Goal: Transaction & Acquisition: Download file/media

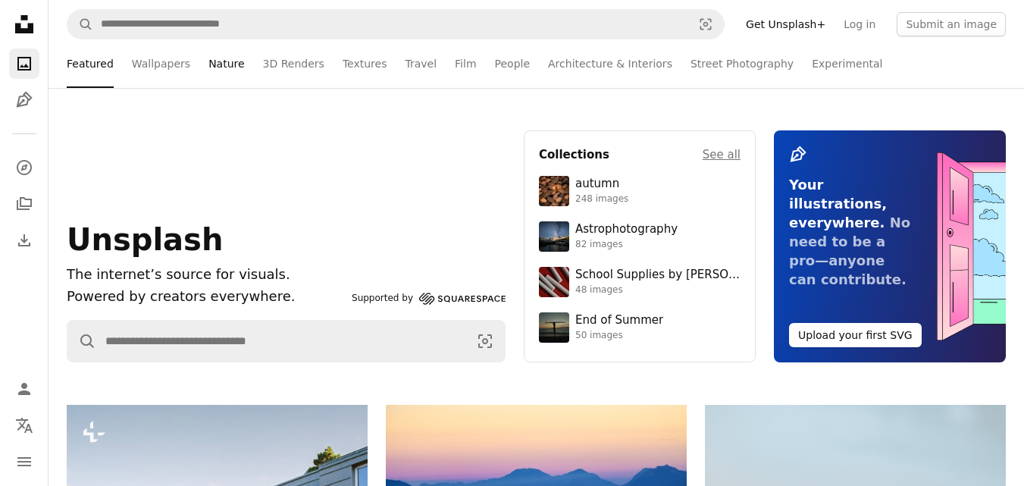
click at [231, 64] on link "Nature" at bounding box center [226, 63] width 36 height 48
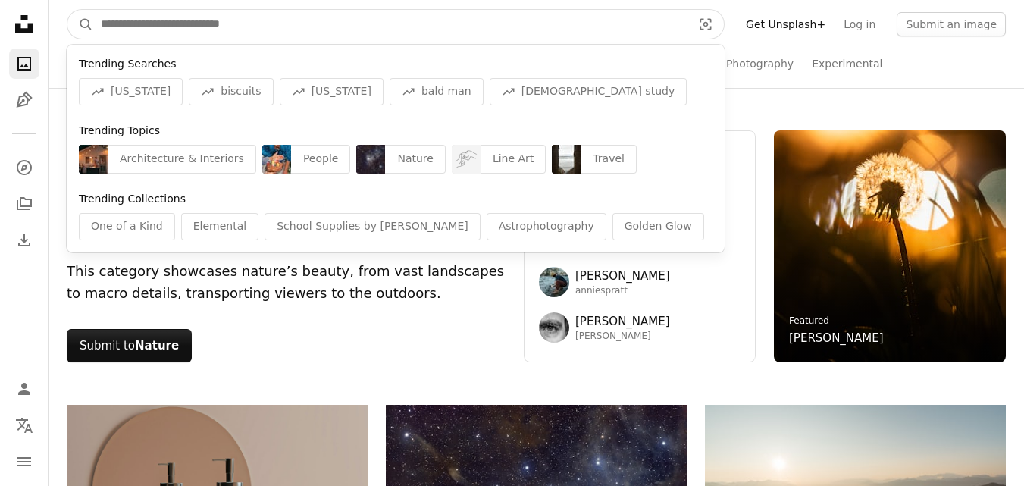
click at [407, 29] on input "Find visuals sitewide" at bounding box center [390, 24] width 594 height 29
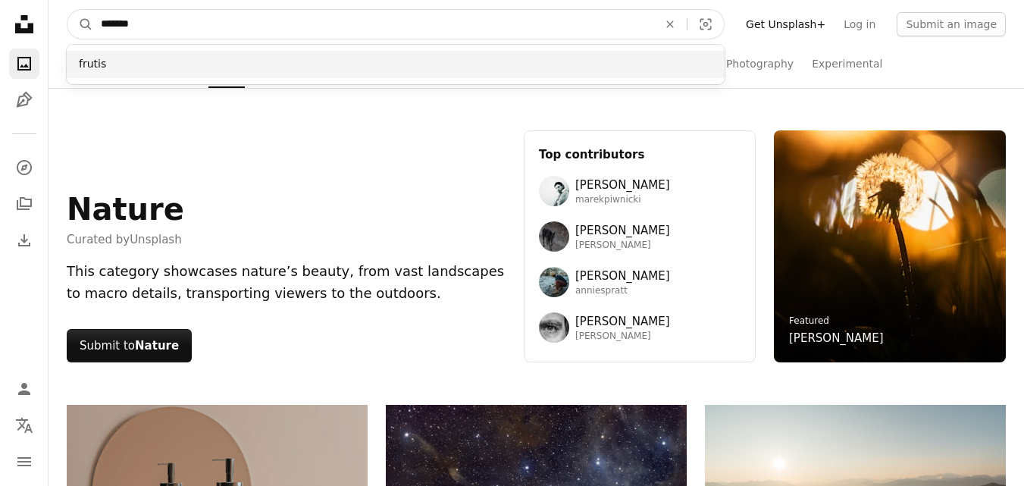
type input "*******"
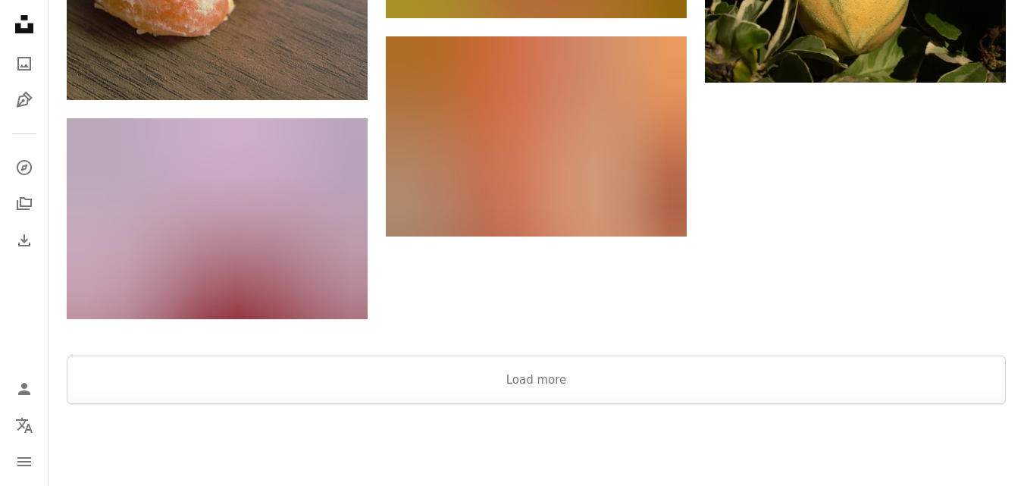
scroll to position [2613, 0]
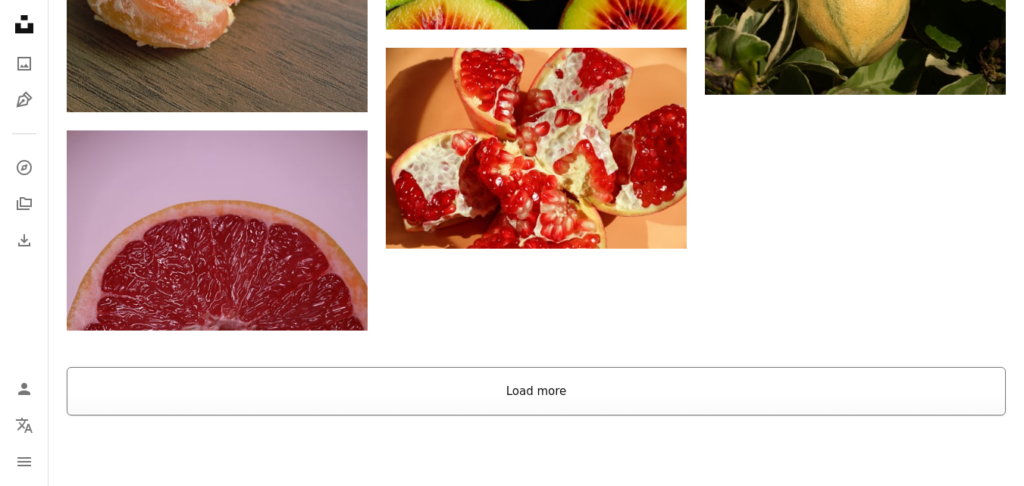
click at [782, 376] on button "Load more" at bounding box center [536, 391] width 939 height 48
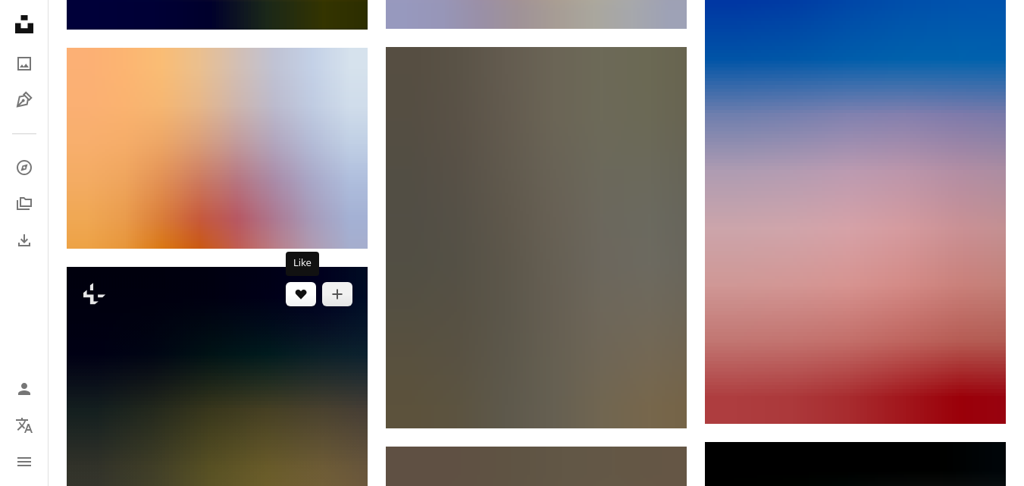
scroll to position [5084, 0]
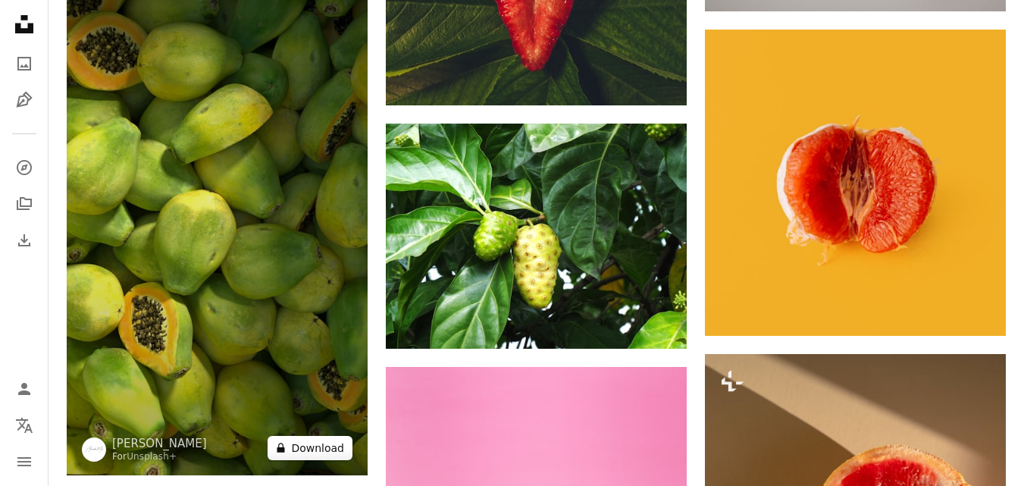
click at [307, 448] on button "A lock Download" at bounding box center [309, 448] width 85 height 24
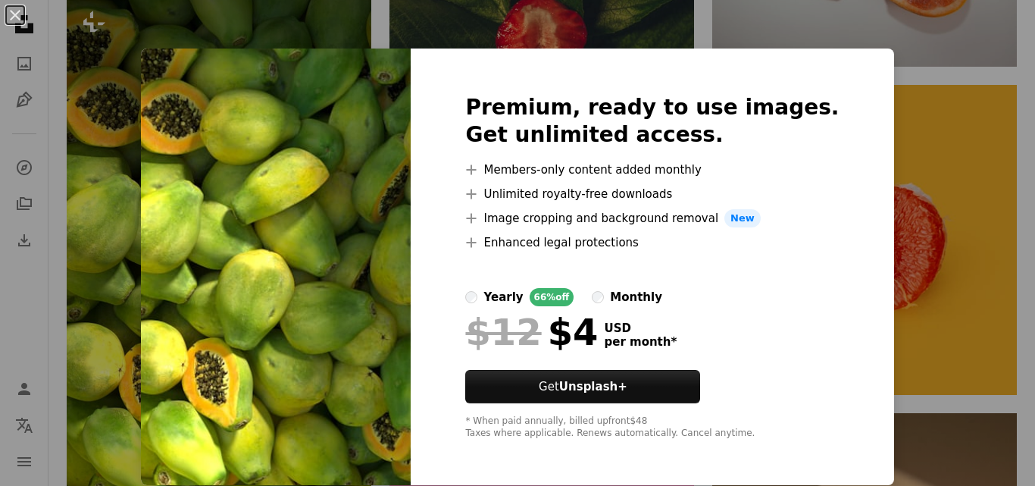
click at [790, 59] on div "Premium, ready to use images. Get unlimited access. A plus sign Members-only co…" at bounding box center [652, 266] width 483 height 436
click at [813, 308] on div "Premium, ready to use images. Get unlimited access. A plus sign Members-only co…" at bounding box center [652, 266] width 483 height 436
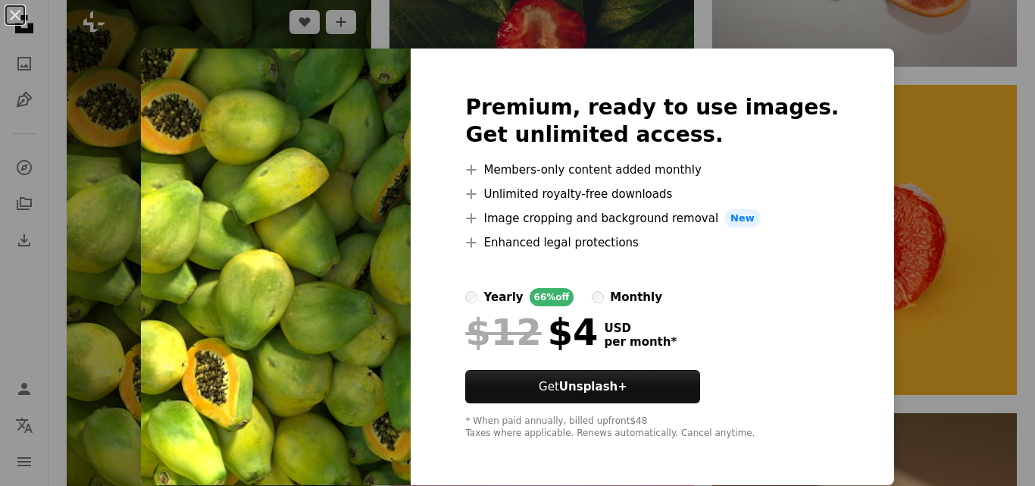
drag, startPoint x: 992, startPoint y: 162, endPoint x: 311, endPoint y: 148, distance: 680.6
click at [992, 162] on div "An X shape Premium, ready to use images. Get unlimited access. A plus sign Memb…" at bounding box center [517, 243] width 1035 height 486
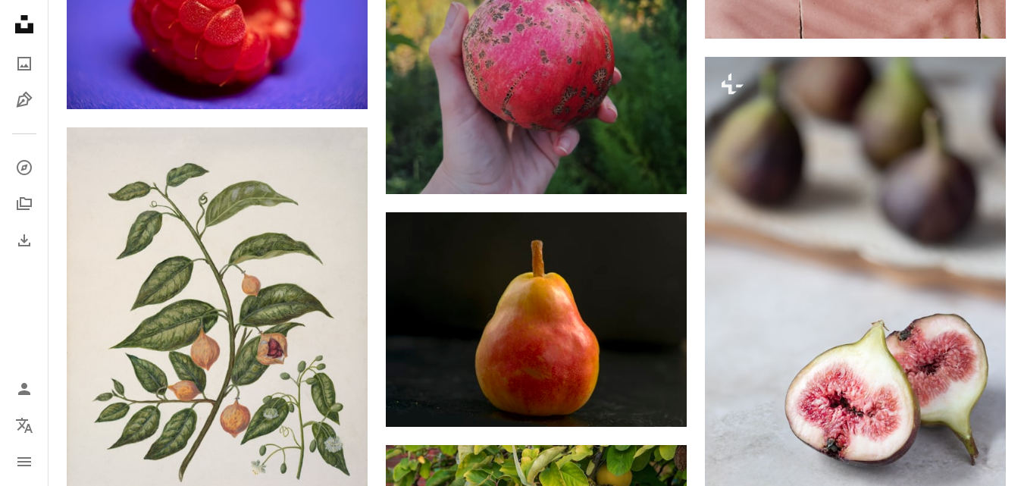
scroll to position [7838, 0]
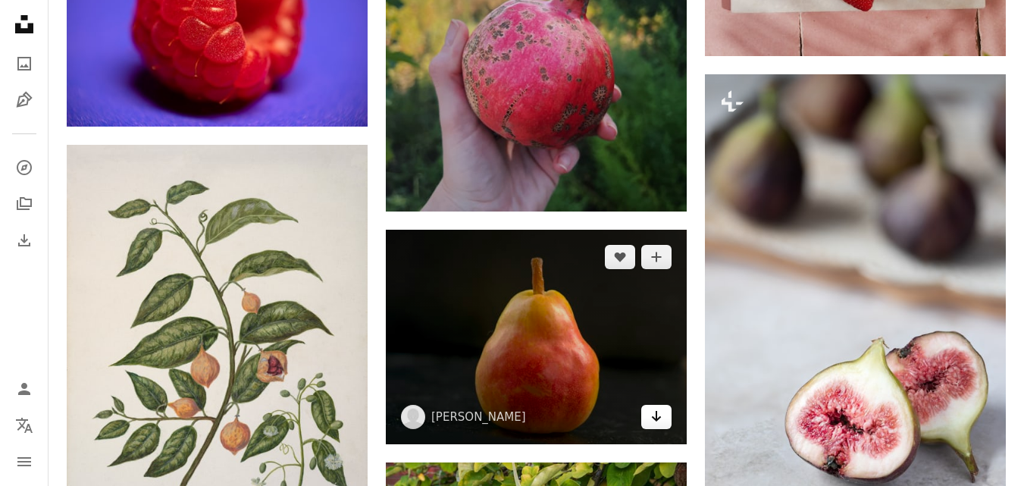
click at [659, 418] on icon "Arrow pointing down" at bounding box center [656, 416] width 12 height 18
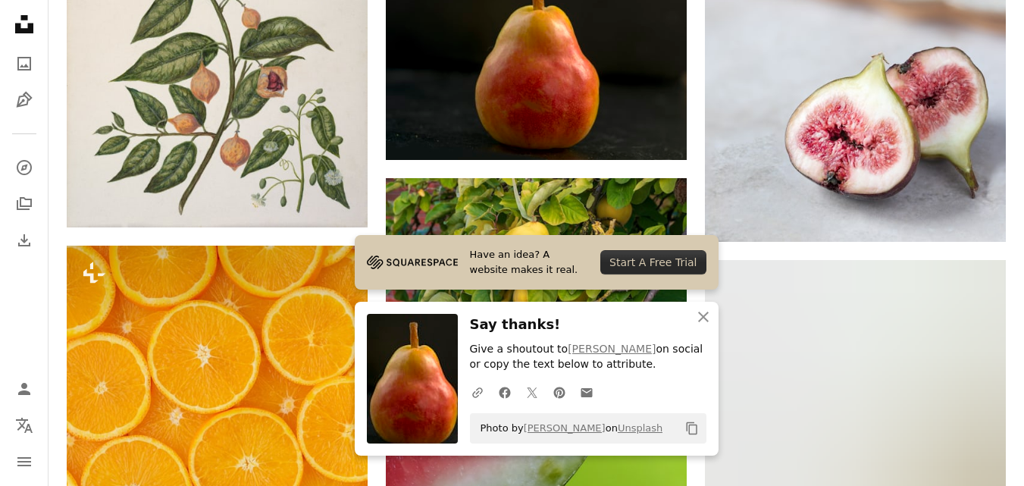
scroll to position [8244, 0]
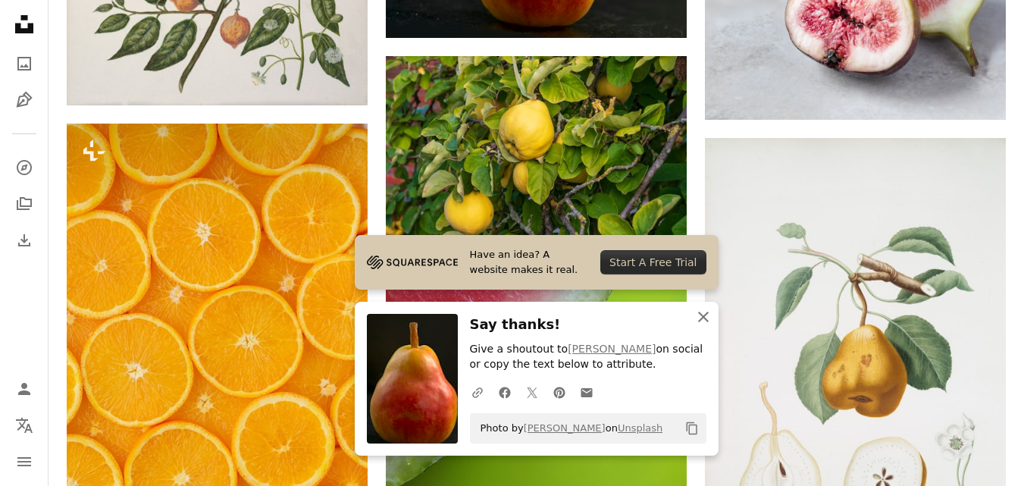
click at [712, 320] on icon "An X shape" at bounding box center [703, 317] width 18 height 18
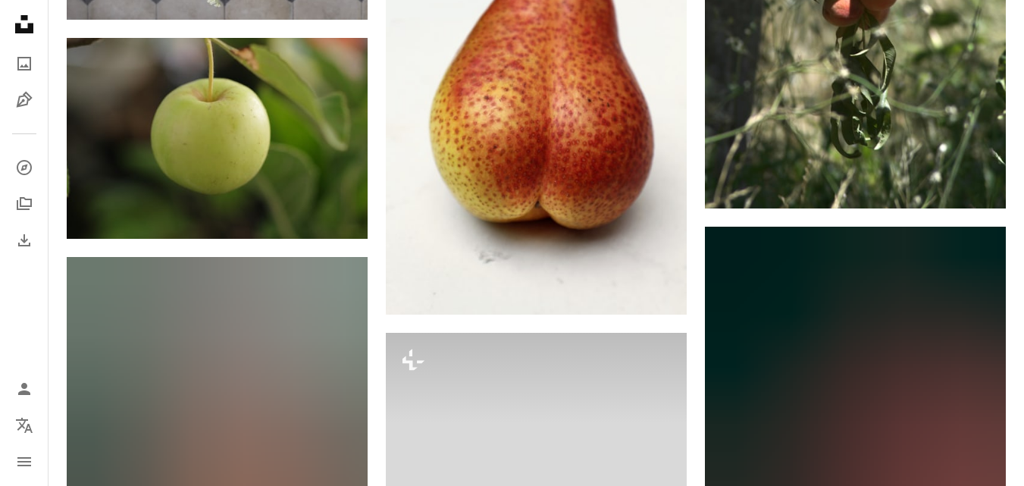
scroll to position [9179, 0]
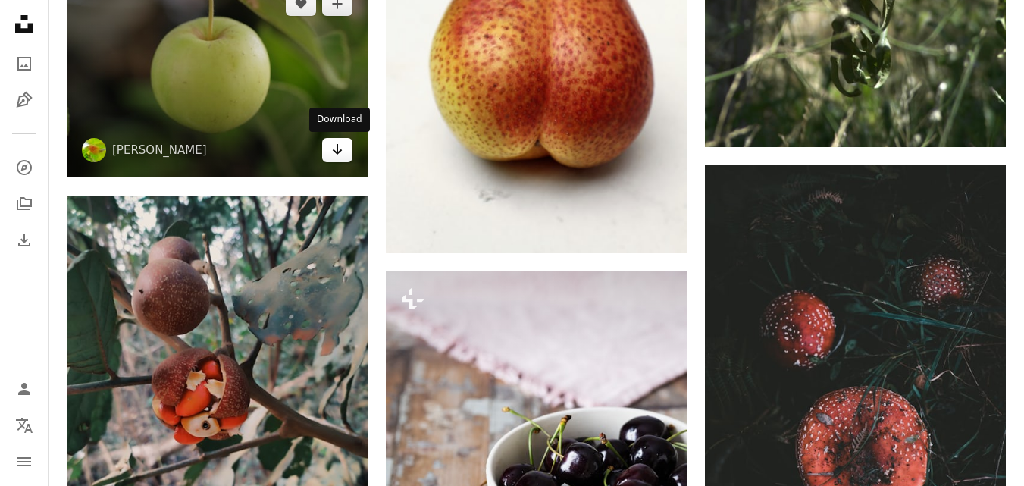
click at [339, 153] on icon "Download" at bounding box center [338, 149] width 10 height 11
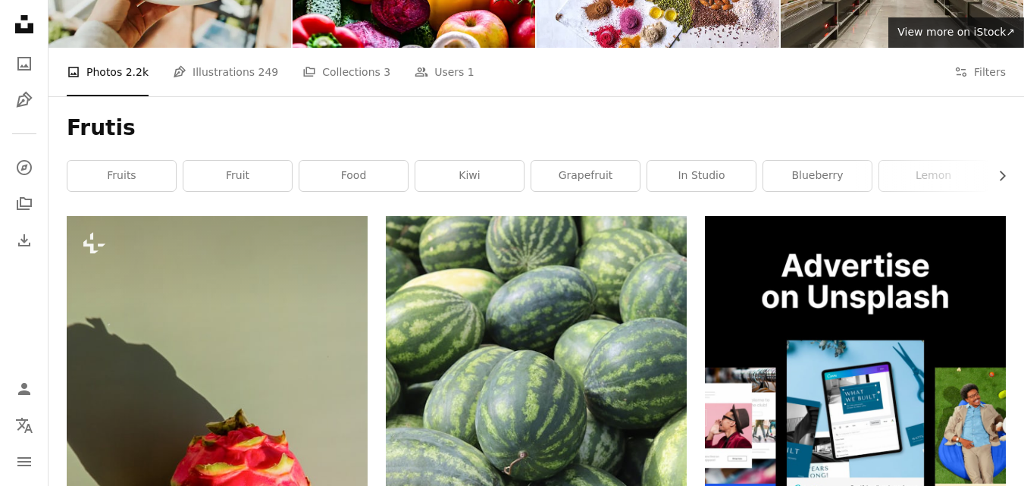
scroll to position [0, 0]
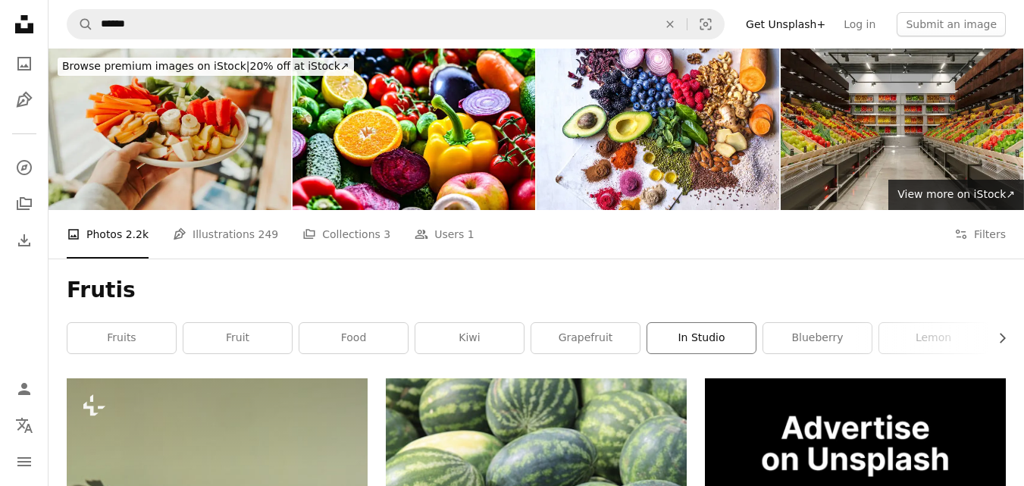
click at [731, 337] on link "in studio" at bounding box center [701, 338] width 108 height 30
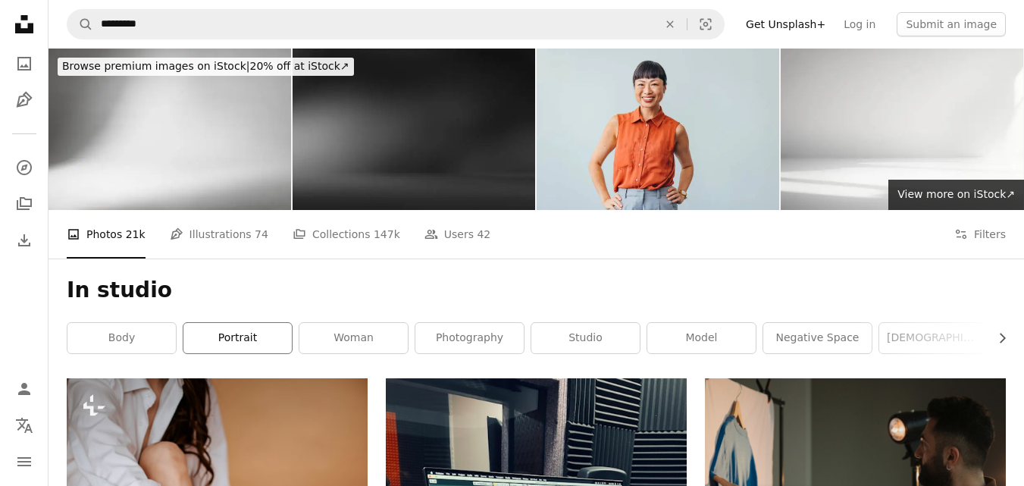
click at [254, 344] on link "portrait" at bounding box center [237, 338] width 108 height 30
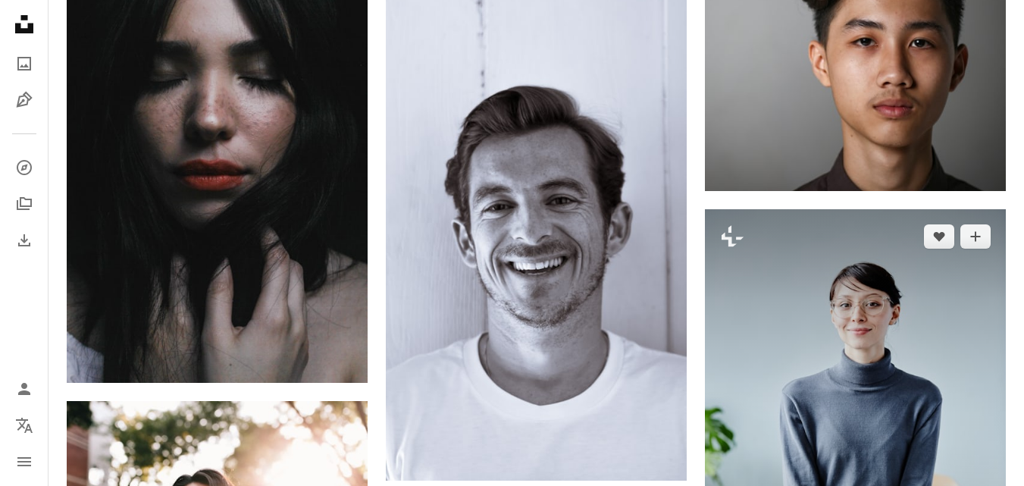
scroll to position [5744, 0]
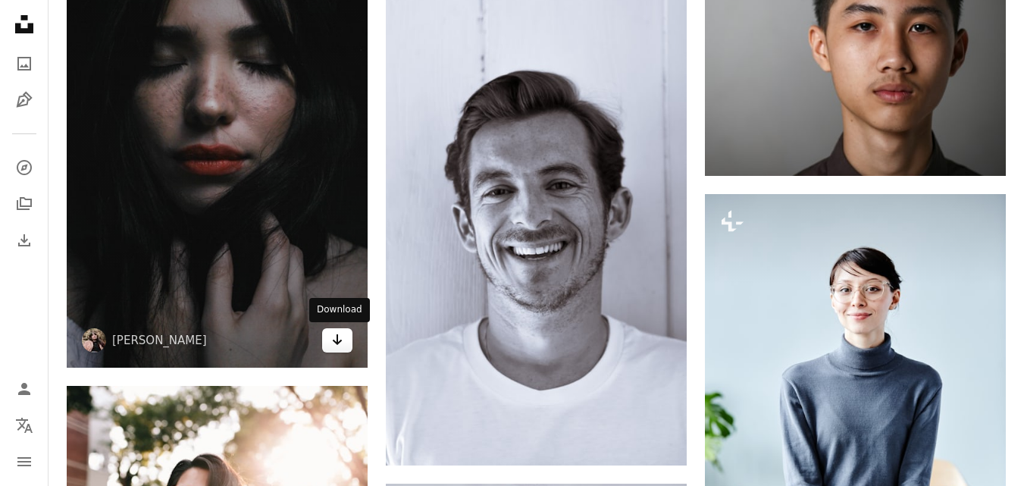
click at [343, 346] on link "Arrow pointing down" at bounding box center [337, 340] width 30 height 24
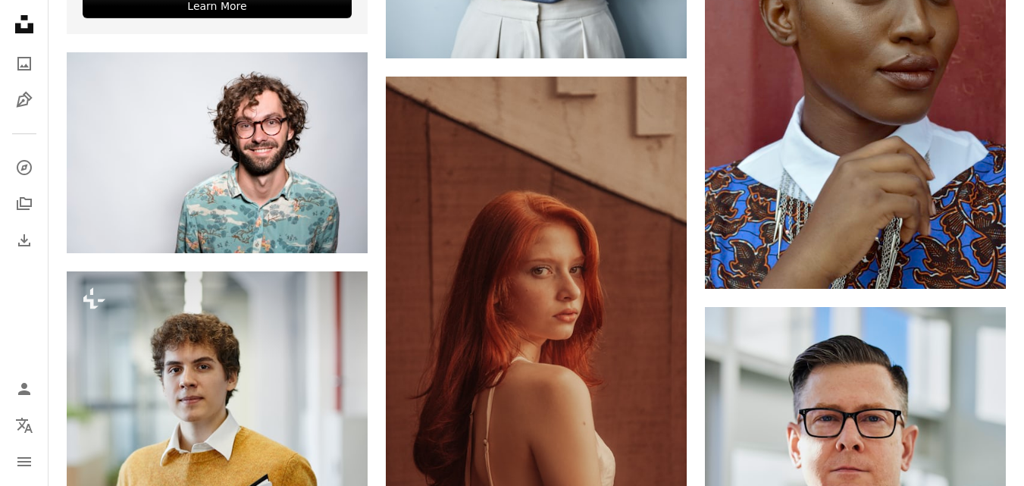
scroll to position [0, 0]
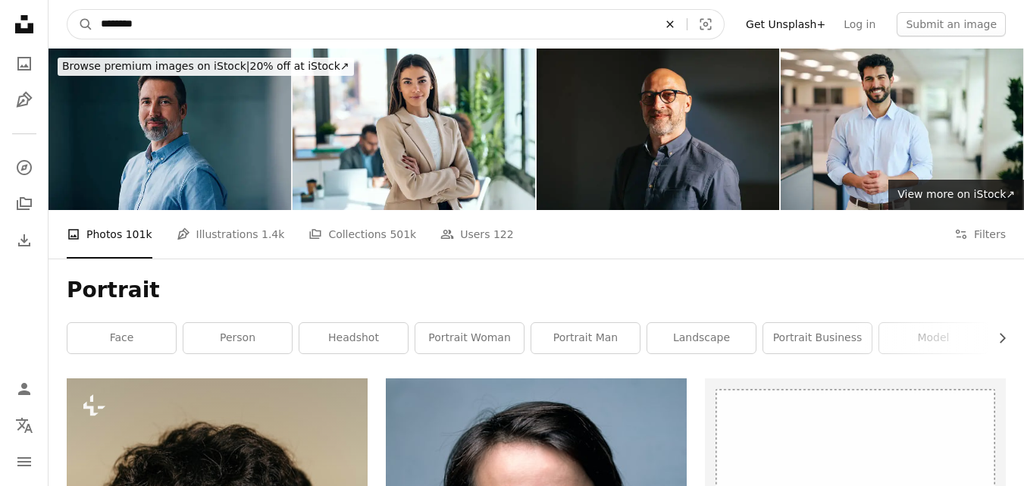
click at [687, 30] on button "An X shape" at bounding box center [669, 24] width 33 height 29
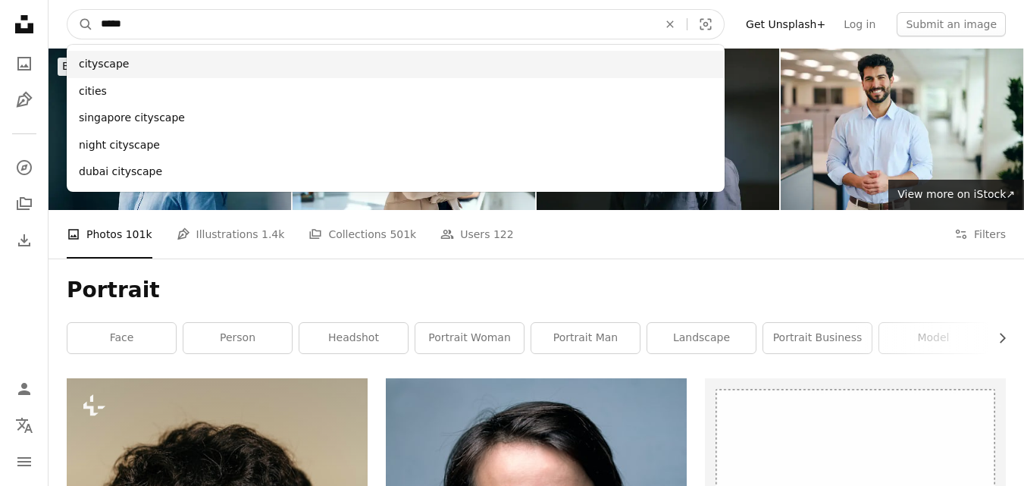
type input "*****"
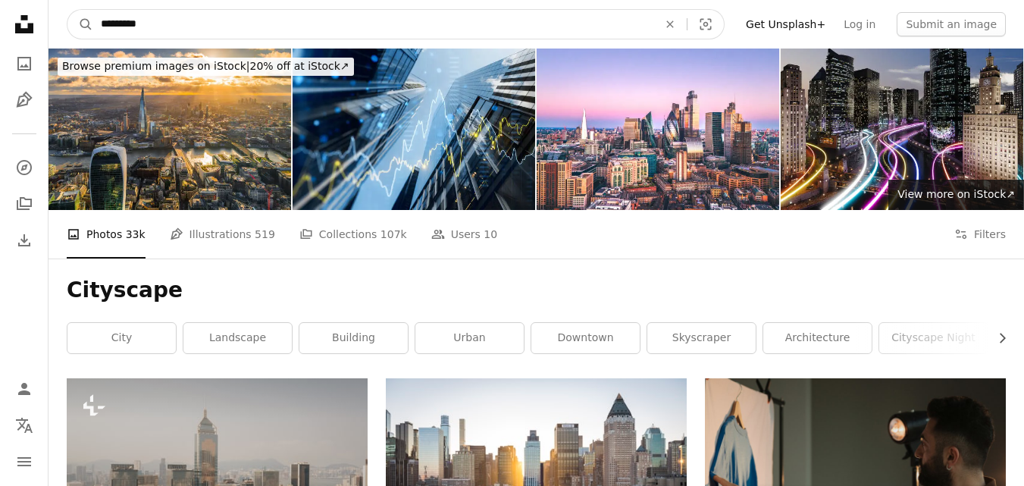
drag, startPoint x: 227, startPoint y: 18, endPoint x: 409, endPoint y: 18, distance: 182.6
click at [245, 18] on input "*********" at bounding box center [373, 24] width 560 height 29
click at [674, 24] on icon "An X shape" at bounding box center [669, 24] width 33 height 12
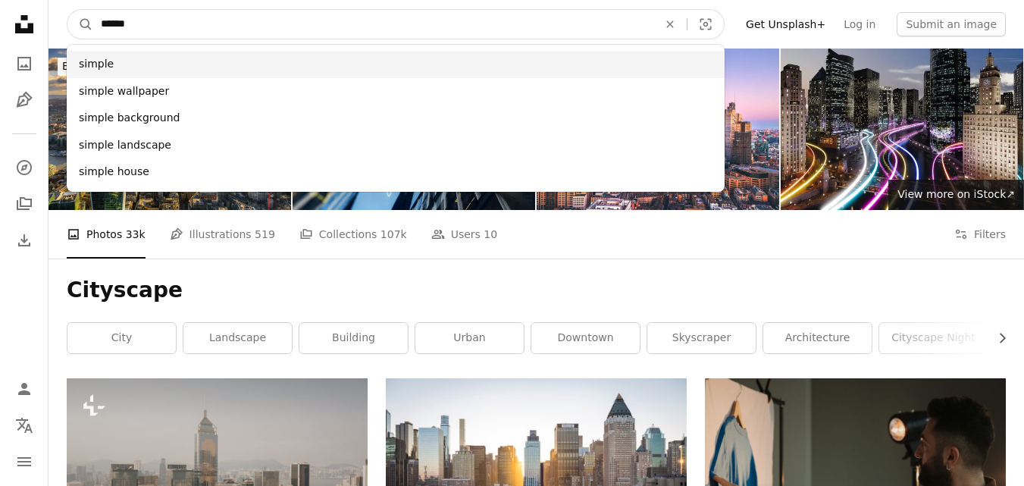
type input "******"
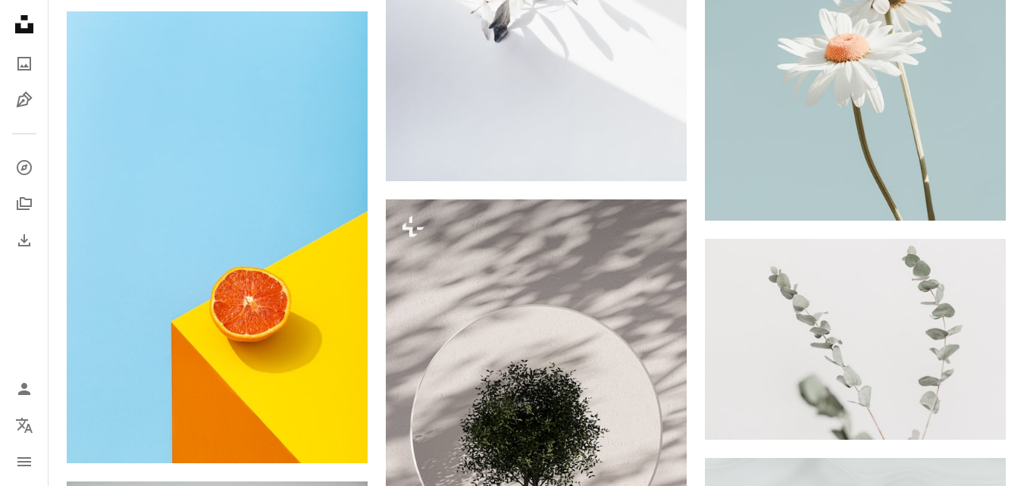
scroll to position [3484, 0]
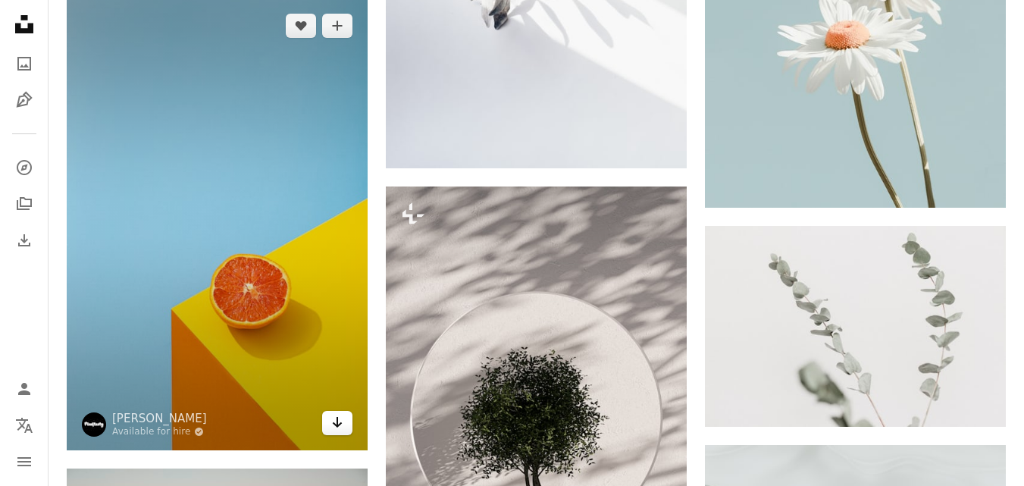
click at [328, 421] on link "Arrow pointing down" at bounding box center [337, 423] width 30 height 24
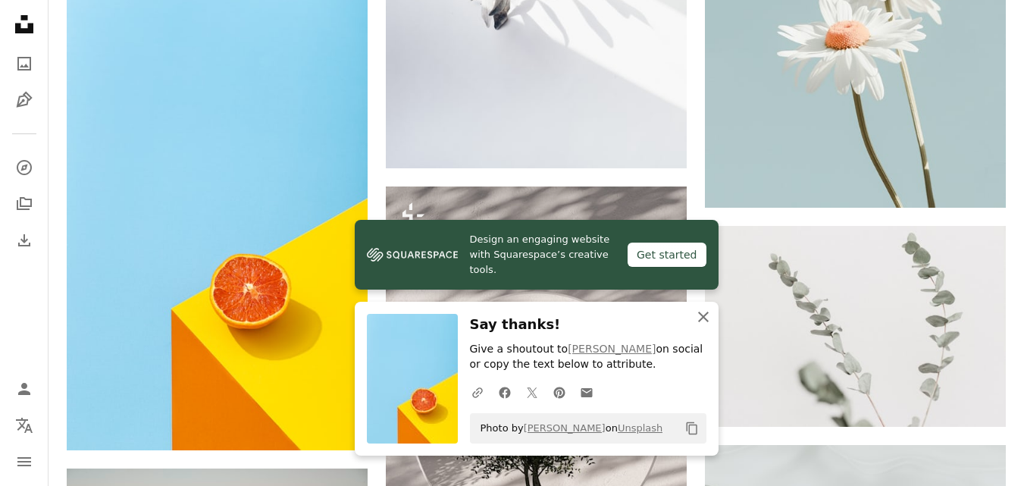
drag, startPoint x: 706, startPoint y: 318, endPoint x: 718, endPoint y: 318, distance: 11.4
click at [706, 318] on icon "An X shape" at bounding box center [703, 317] width 18 height 18
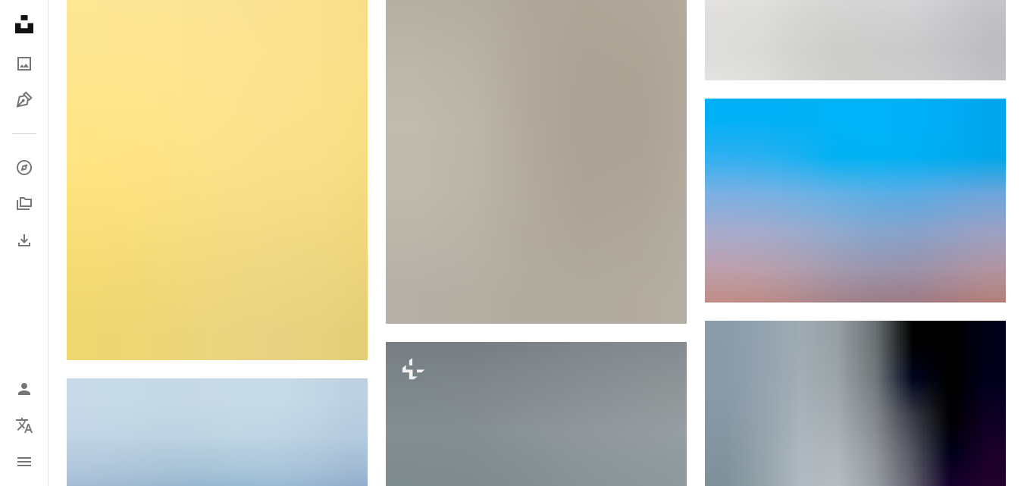
scroll to position [4255, 0]
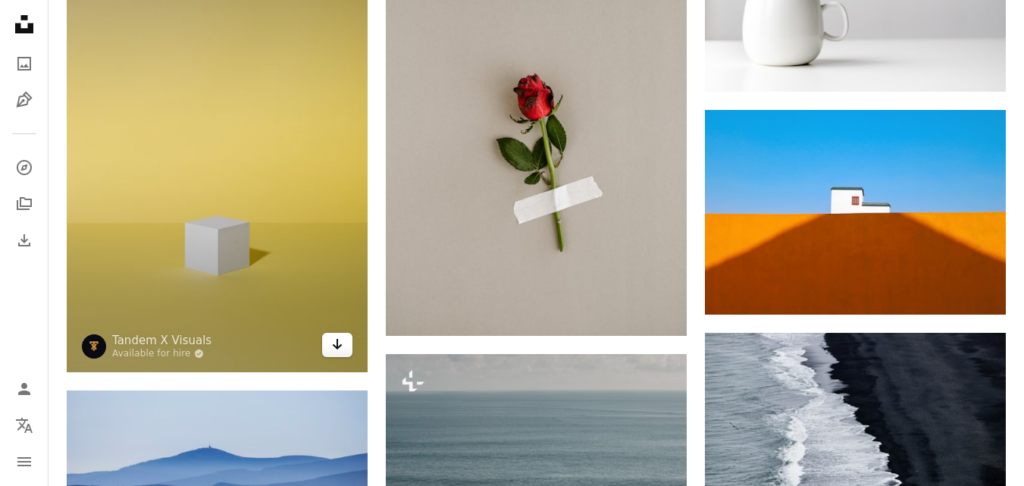
click at [336, 342] on icon "Arrow pointing down" at bounding box center [337, 344] width 12 height 18
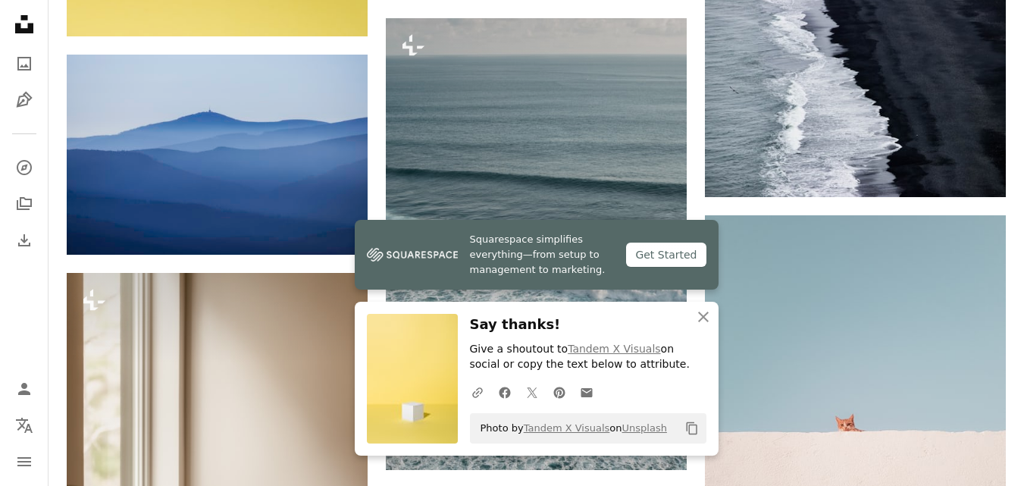
scroll to position [4579, 0]
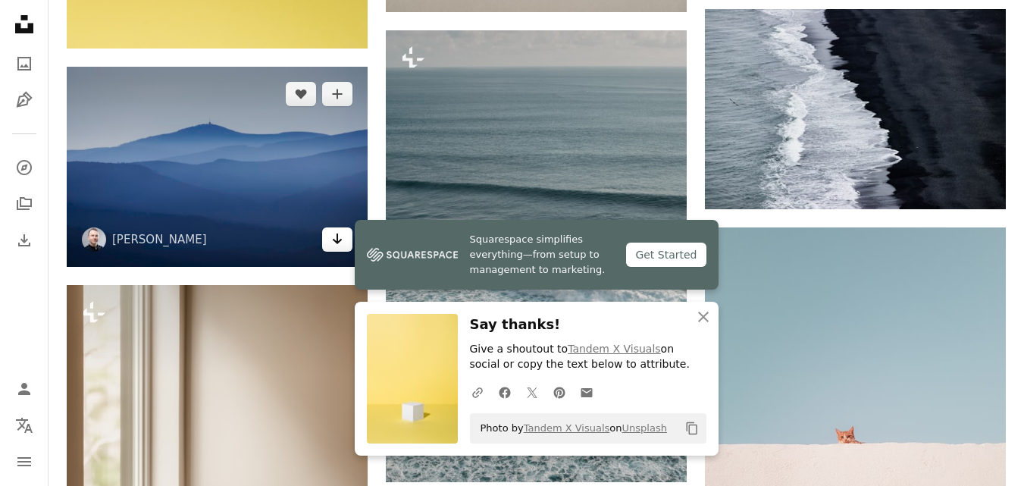
click at [339, 240] on icon "Arrow pointing down" at bounding box center [337, 239] width 12 height 18
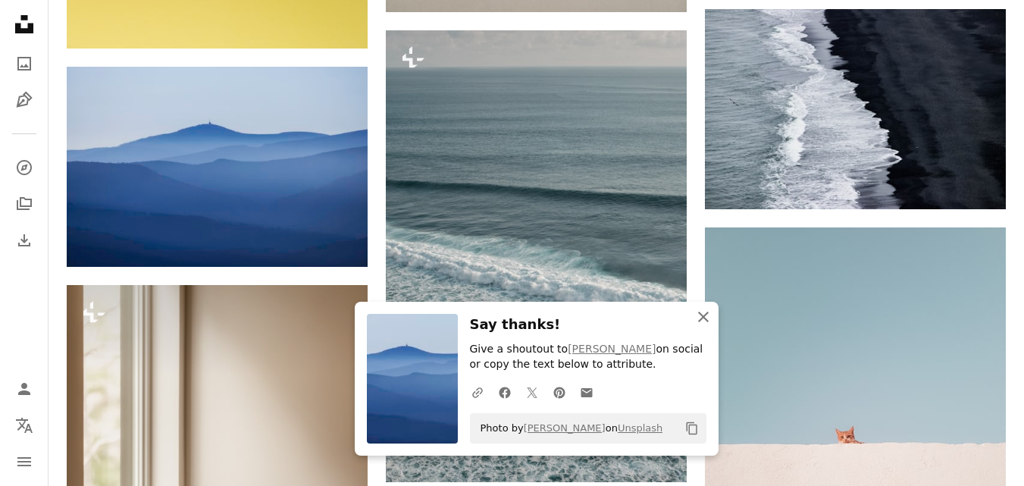
drag, startPoint x: 708, startPoint y: 321, endPoint x: 724, endPoint y: 325, distance: 16.4
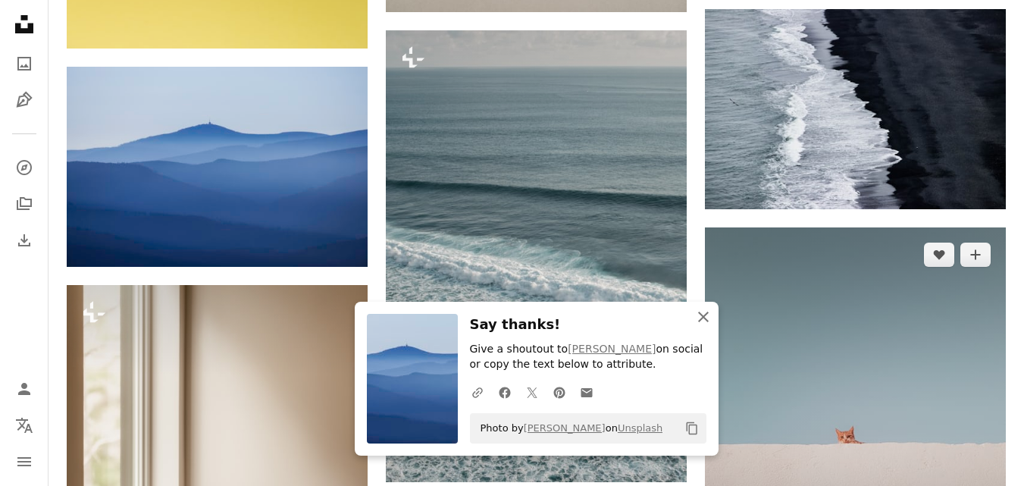
click at [708, 321] on icon "An X shape" at bounding box center [703, 317] width 18 height 18
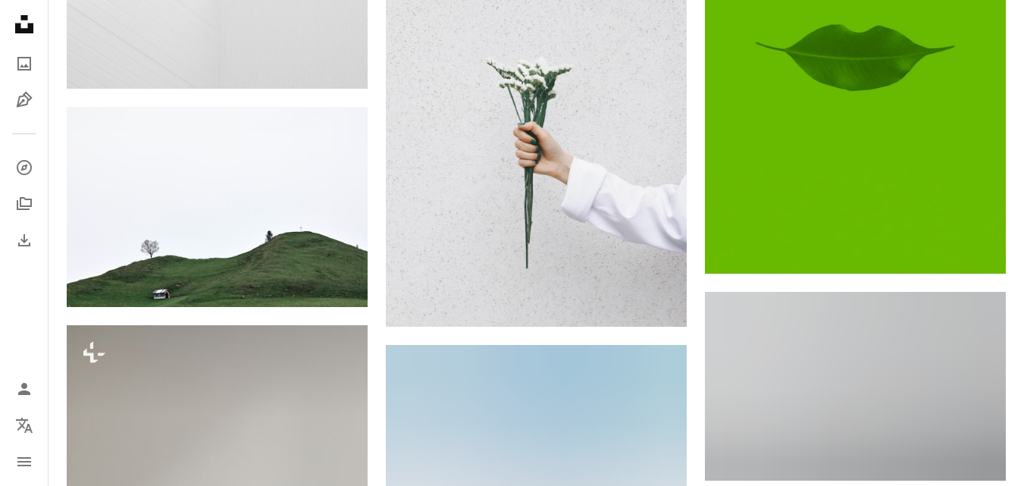
scroll to position [9000, 0]
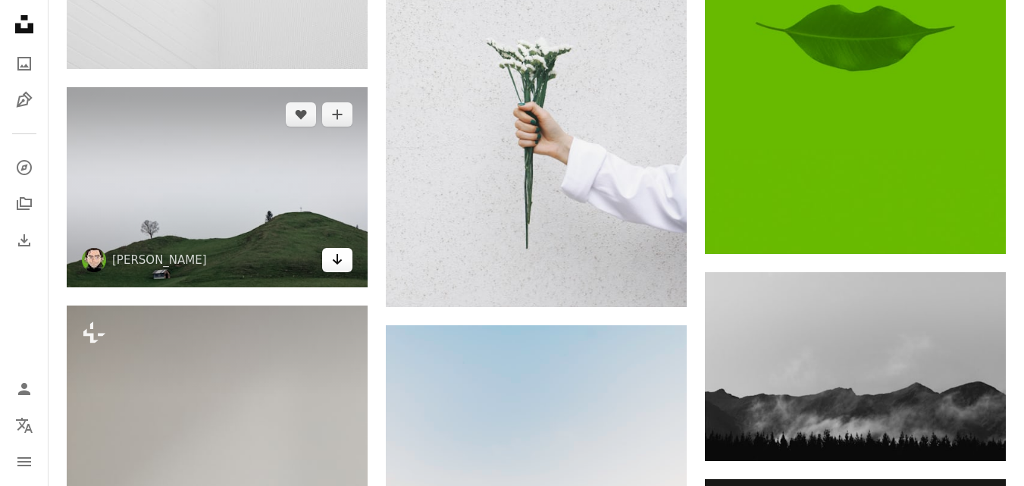
click at [338, 260] on icon "Download" at bounding box center [338, 259] width 10 height 11
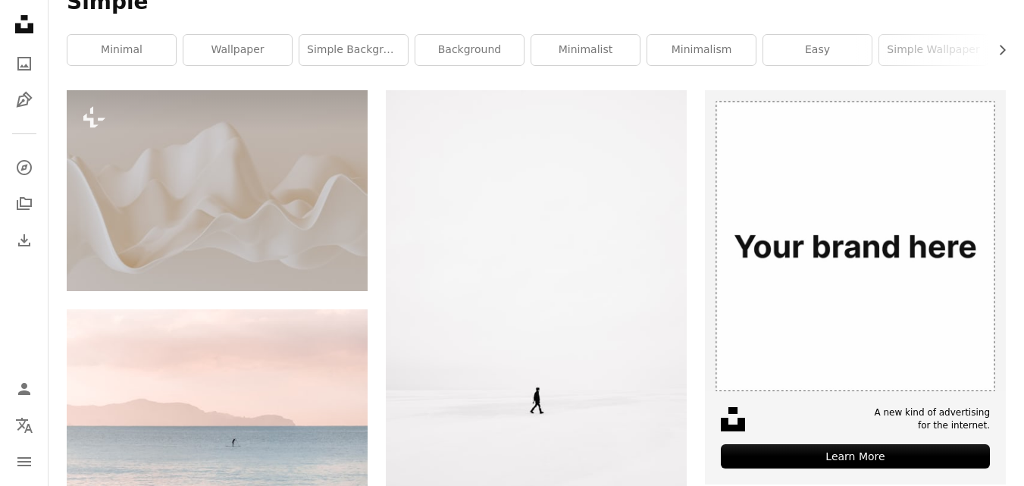
scroll to position [0, 0]
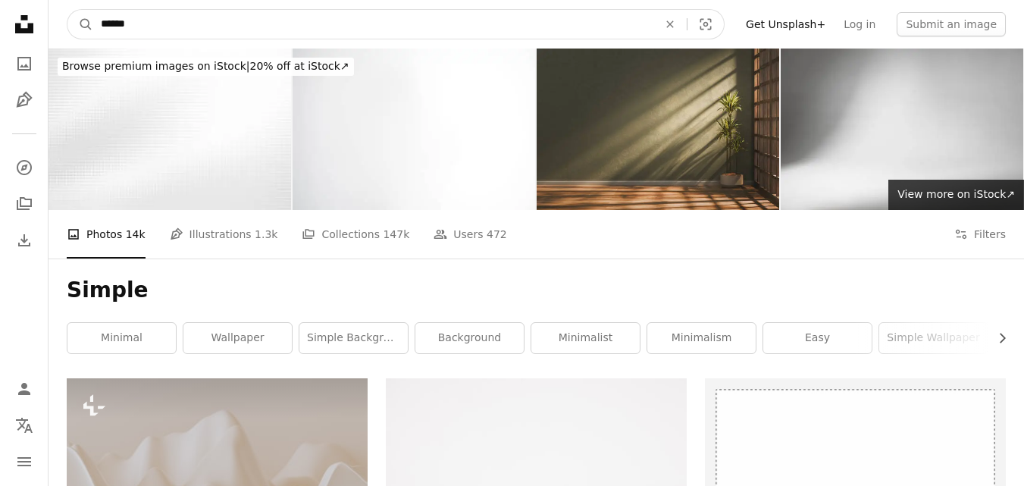
click at [345, 23] on input "******" at bounding box center [373, 24] width 560 height 29
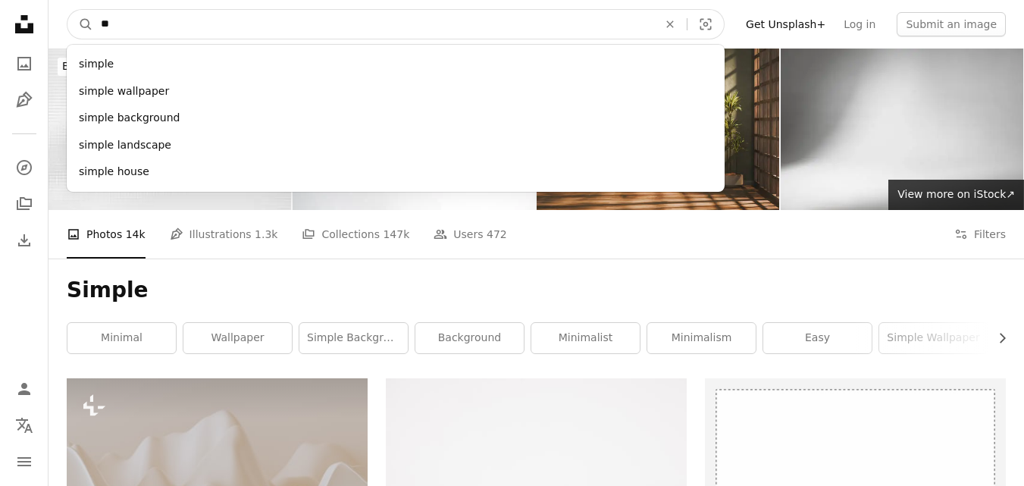
type input "*"
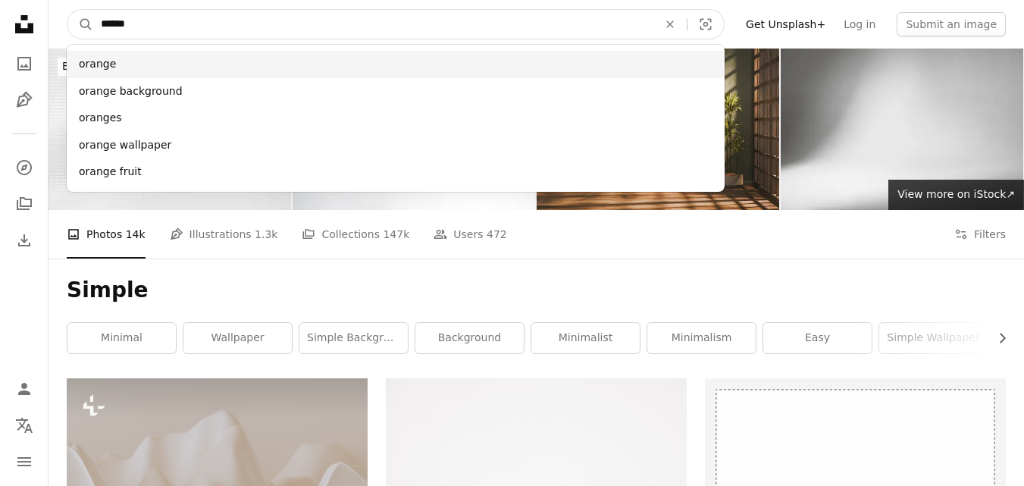
type input "******"
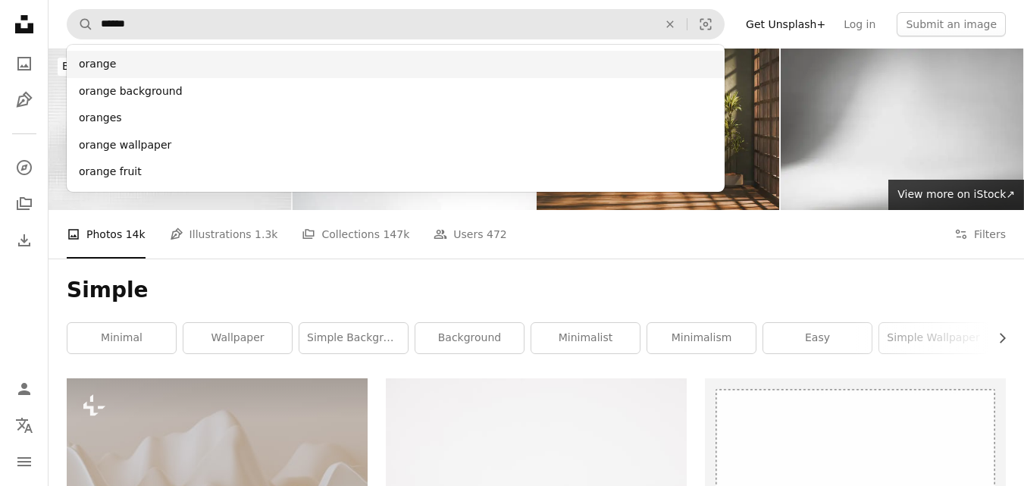
click at [167, 68] on div "orange" at bounding box center [396, 64] width 658 height 27
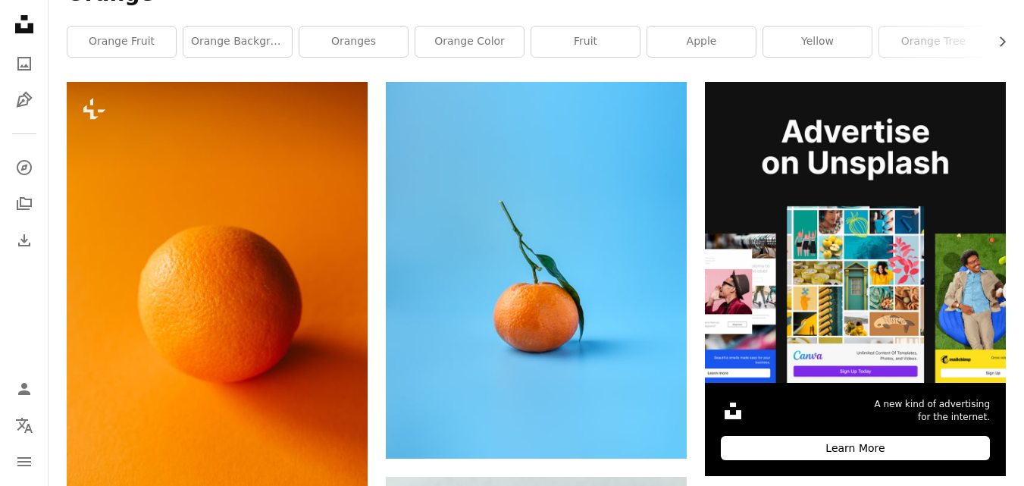
scroll to position [342, 0]
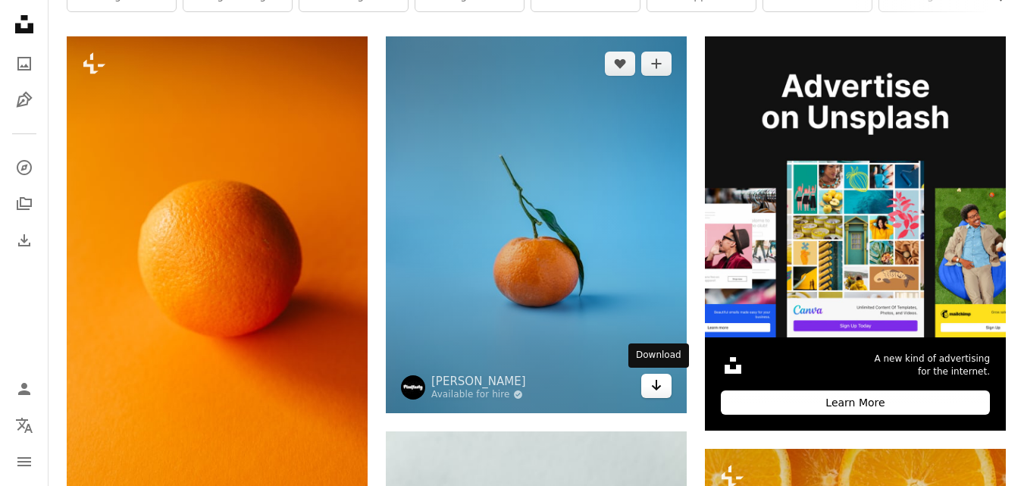
click at [661, 390] on icon "Arrow pointing down" at bounding box center [656, 385] width 12 height 18
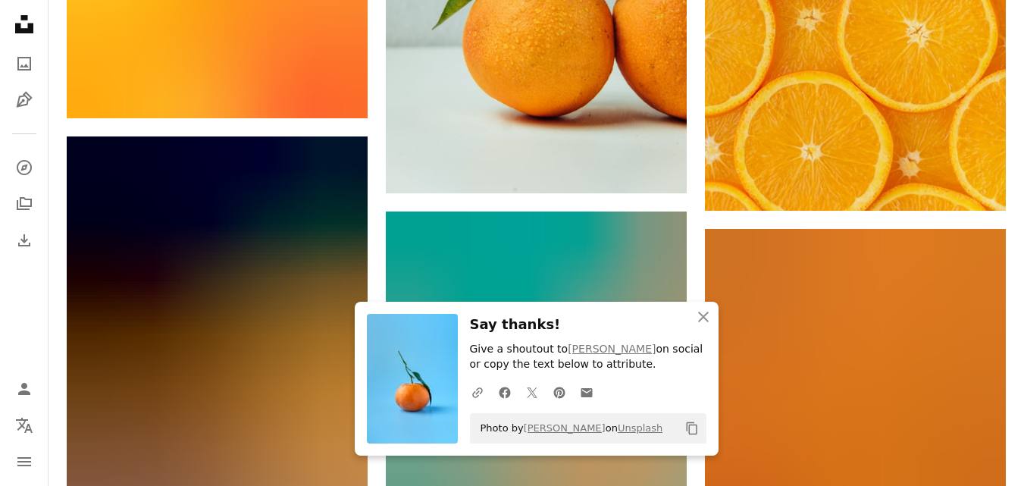
scroll to position [877, 0]
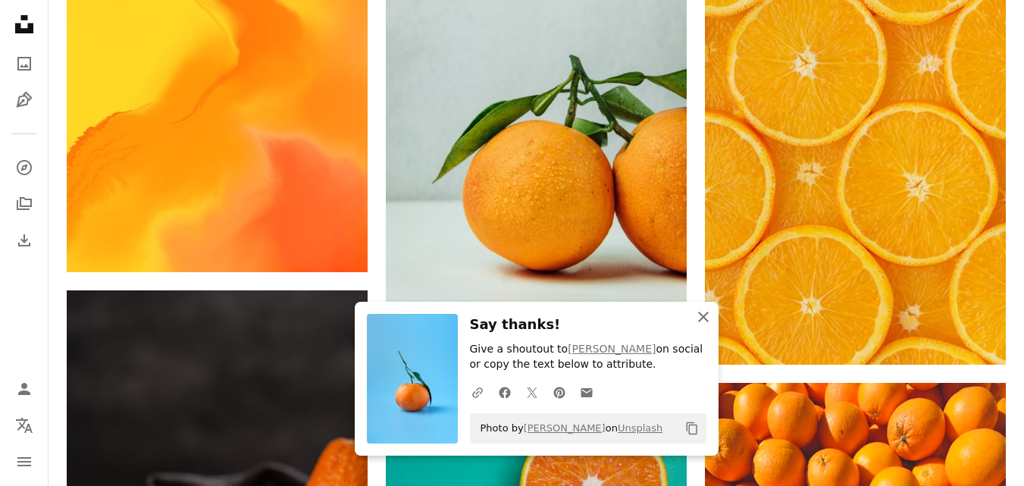
click at [699, 321] on icon "button" at bounding box center [703, 316] width 11 height 11
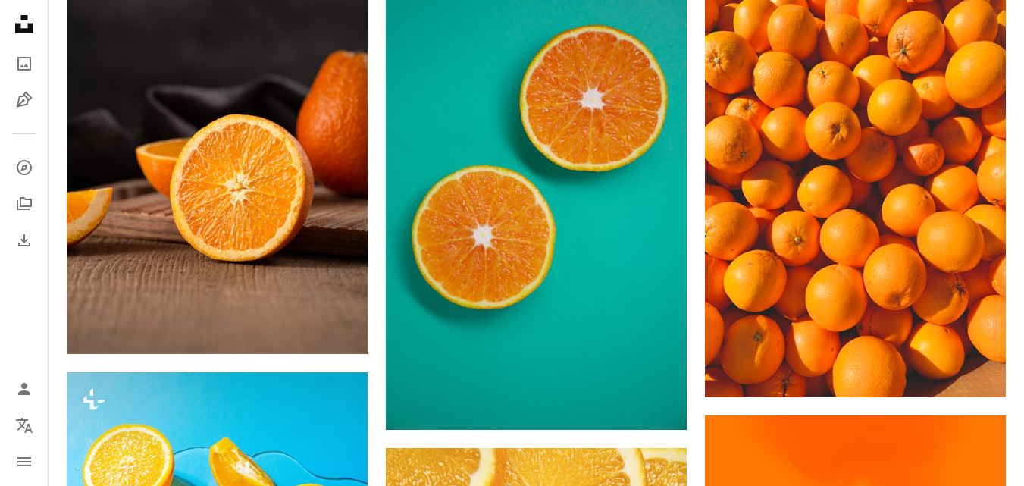
scroll to position [1269, 0]
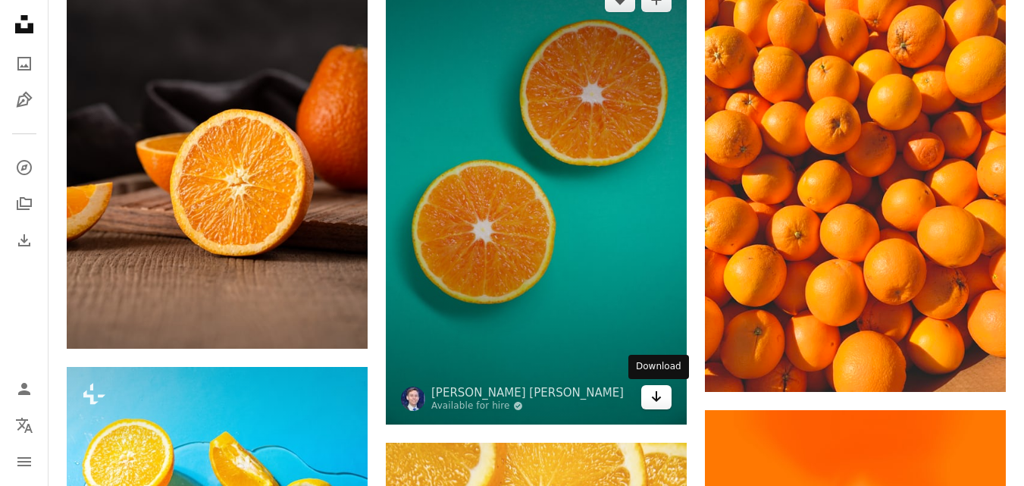
click at [663, 402] on link "Arrow pointing down" at bounding box center [656, 397] width 30 height 24
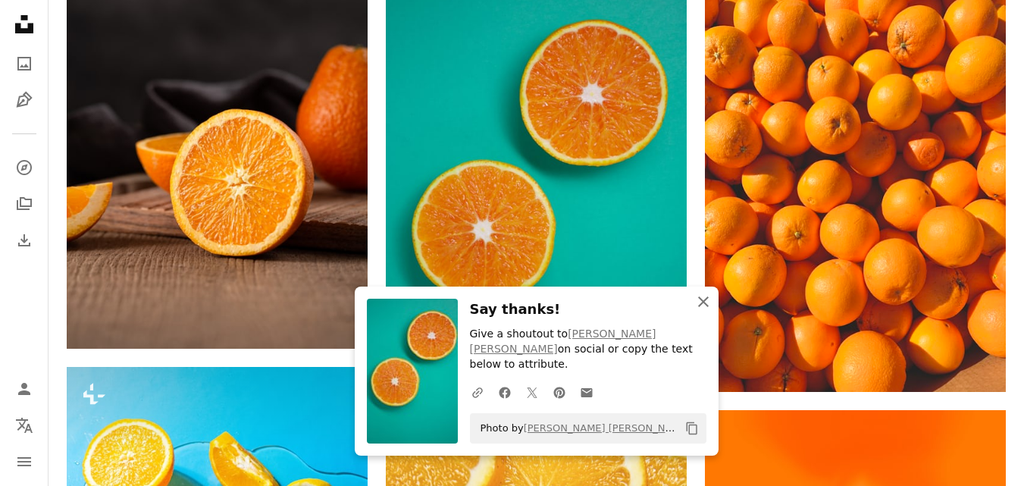
click at [705, 311] on icon "An X shape" at bounding box center [703, 301] width 18 height 18
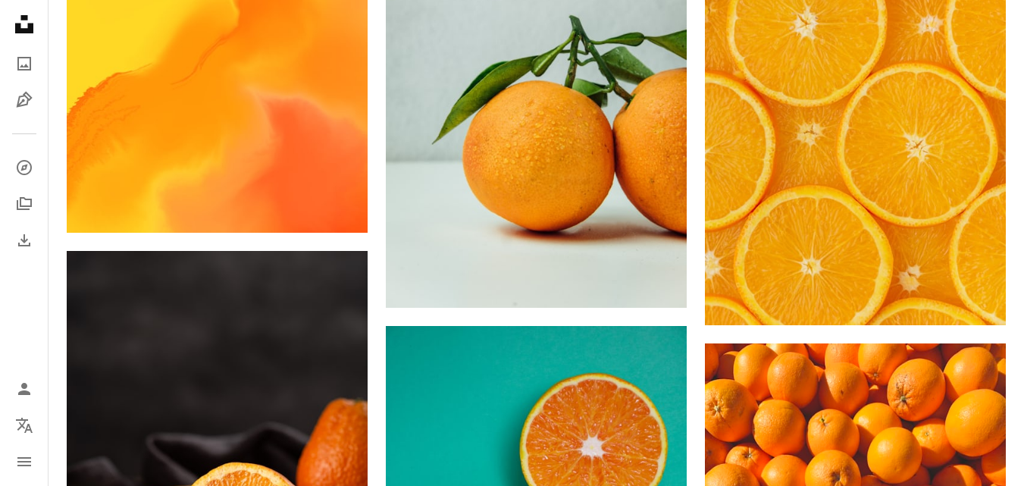
scroll to position [809, 0]
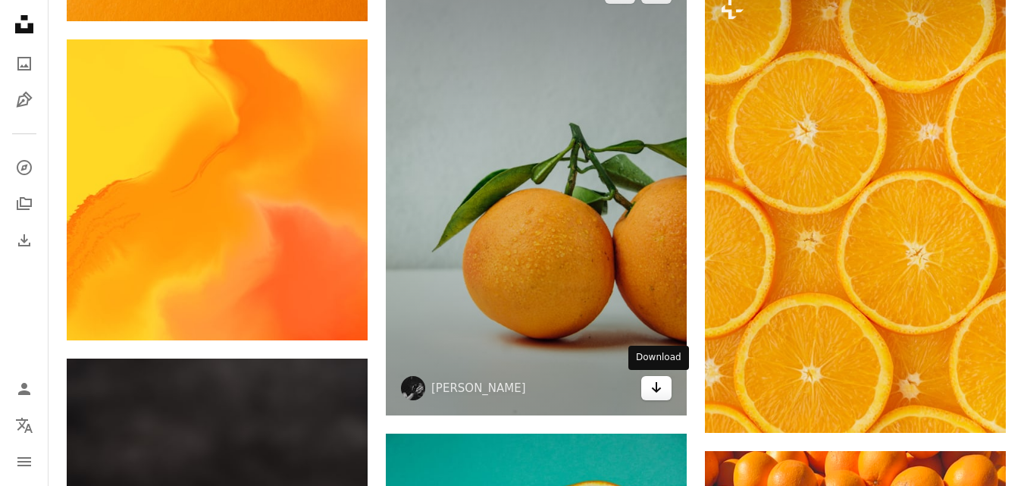
click at [652, 394] on icon "Arrow pointing down" at bounding box center [656, 387] width 12 height 18
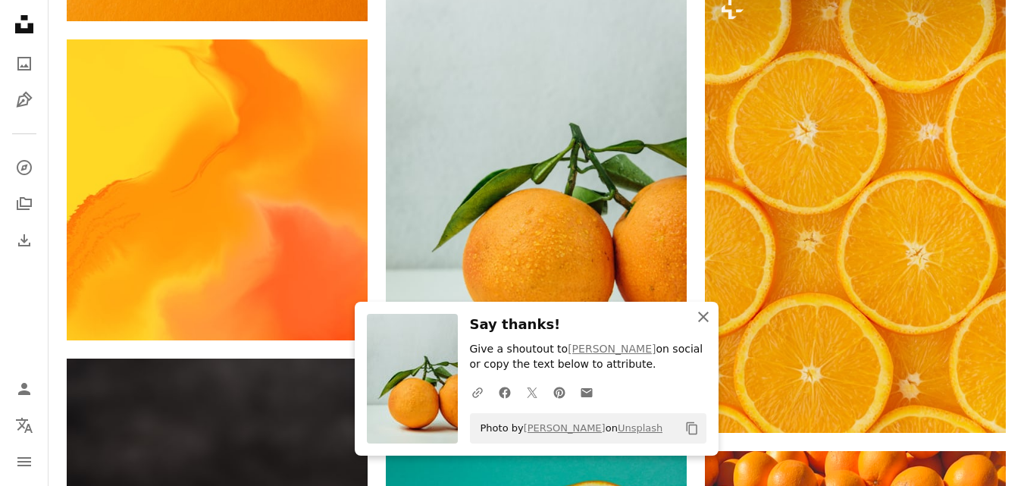
click at [709, 315] on icon "An X shape" at bounding box center [703, 317] width 18 height 18
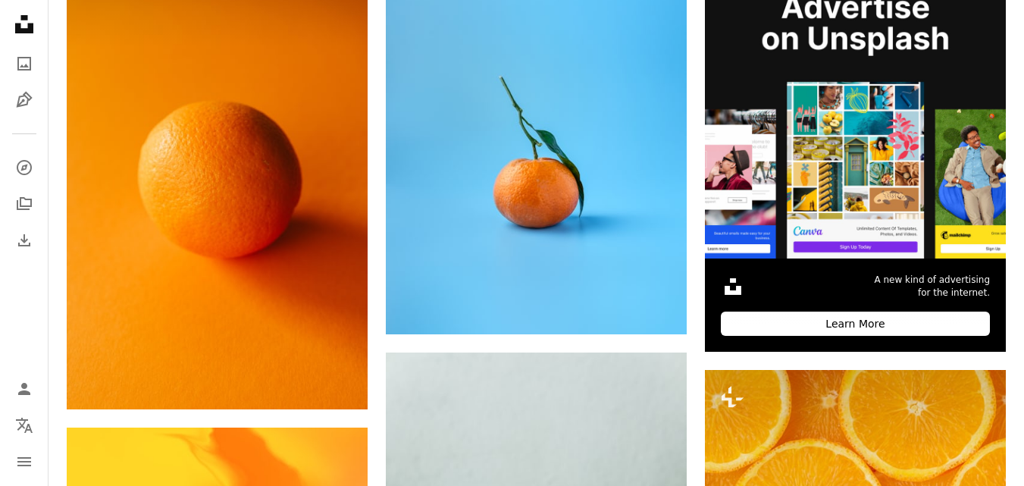
scroll to position [0, 0]
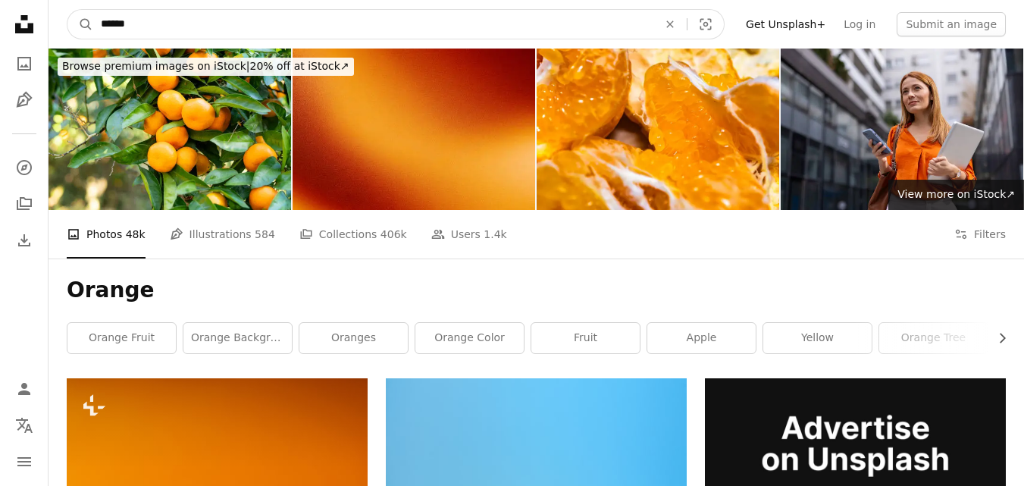
click at [372, 34] on input "******" at bounding box center [373, 24] width 560 height 29
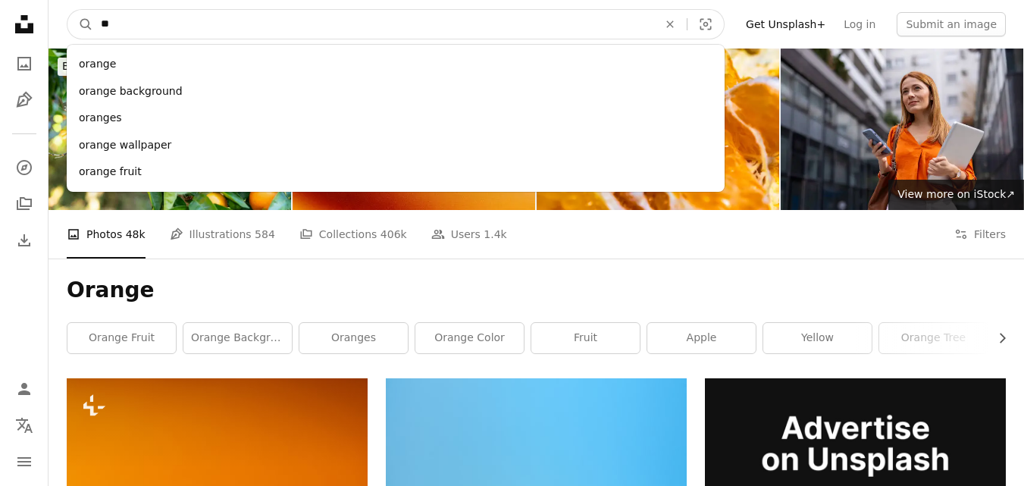
type input "*"
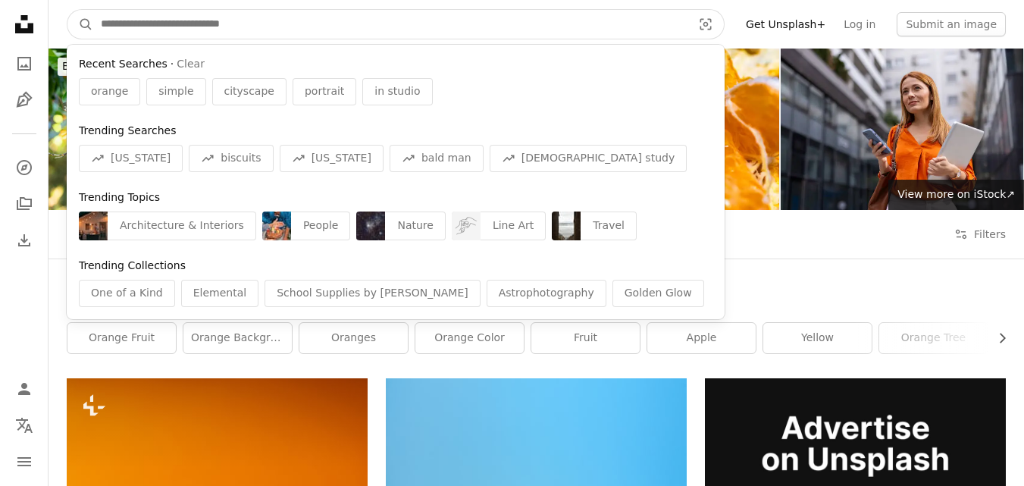
type input "*"
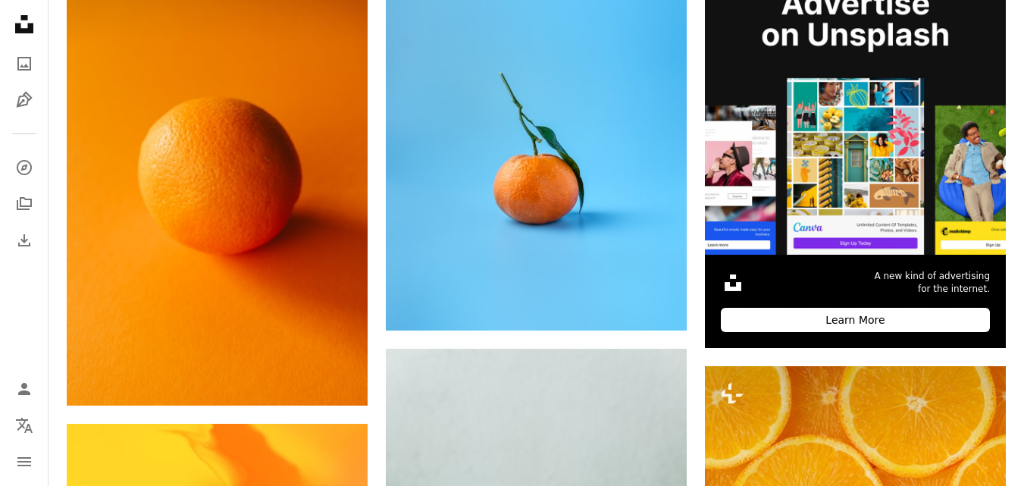
scroll to position [17, 0]
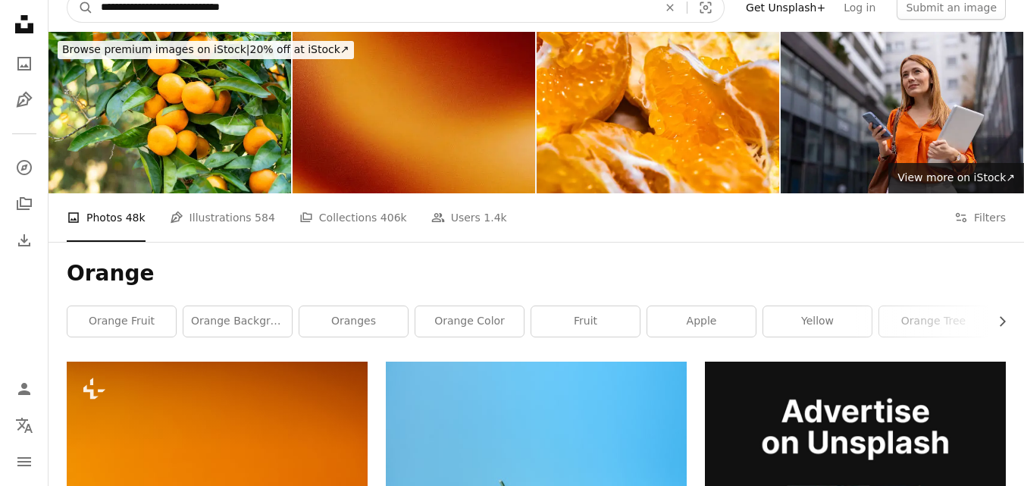
type input "**********"
click at [67, 0] on button "A magnifying glass" at bounding box center [80, 7] width 26 height 29
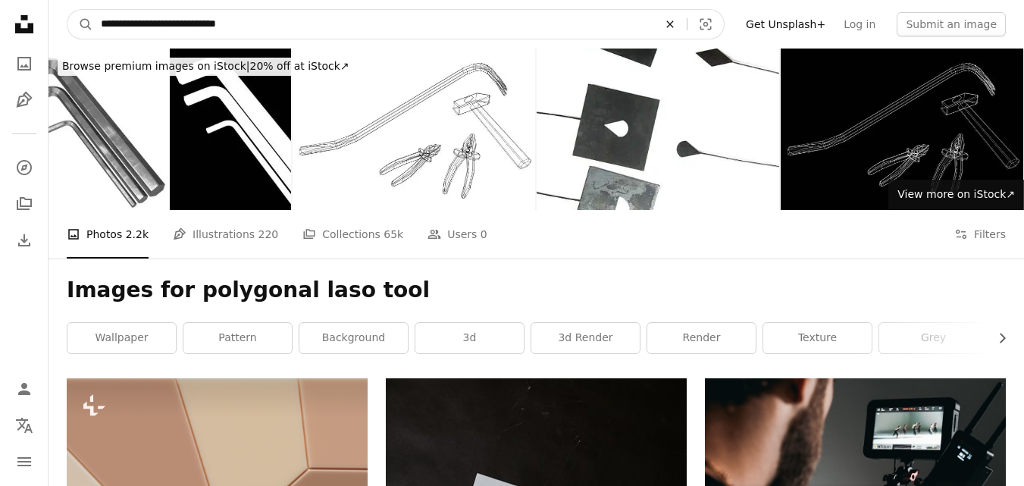
click at [687, 21] on icon "An X shape" at bounding box center [669, 24] width 33 height 12
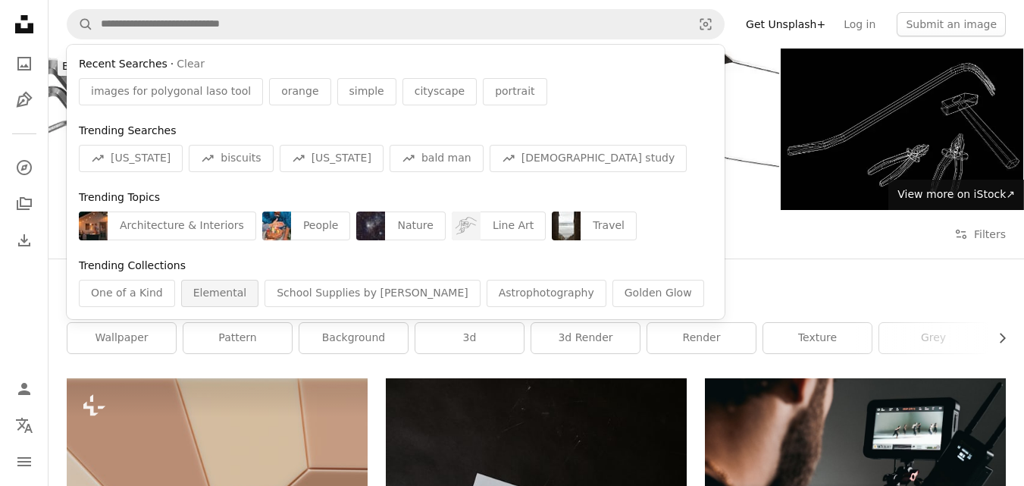
click at [208, 296] on div "Elemental" at bounding box center [219, 293] width 77 height 27
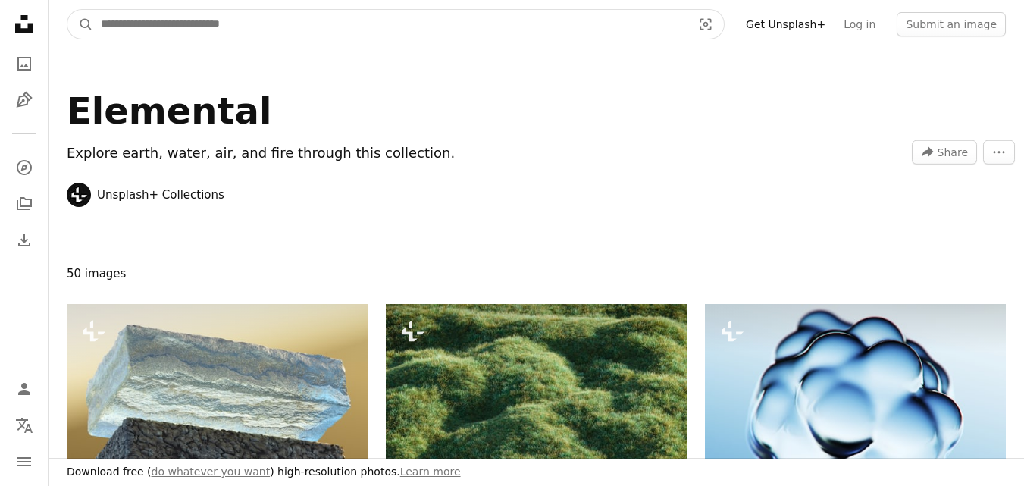
click at [682, 30] on input "Find visuals sitewide" at bounding box center [390, 24] width 594 height 29
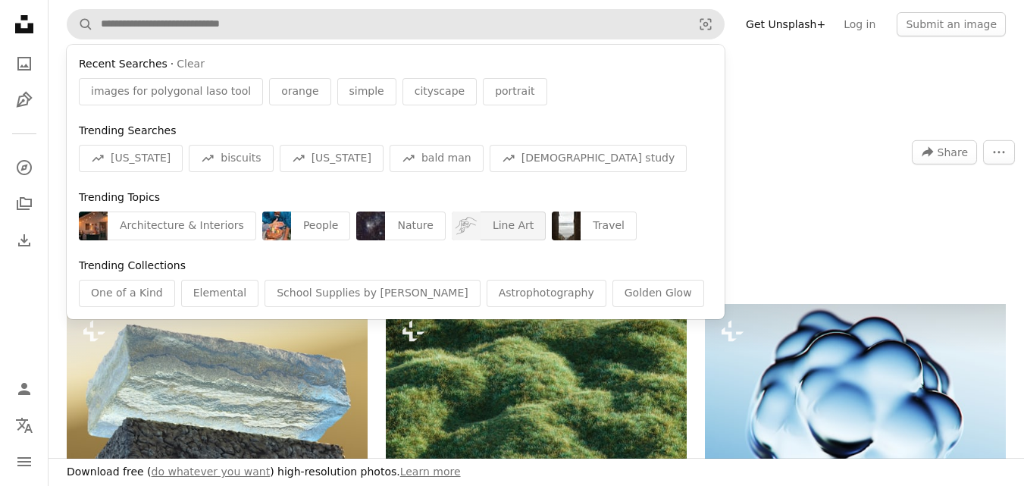
click at [480, 229] on div "Line Art" at bounding box center [512, 225] width 65 height 29
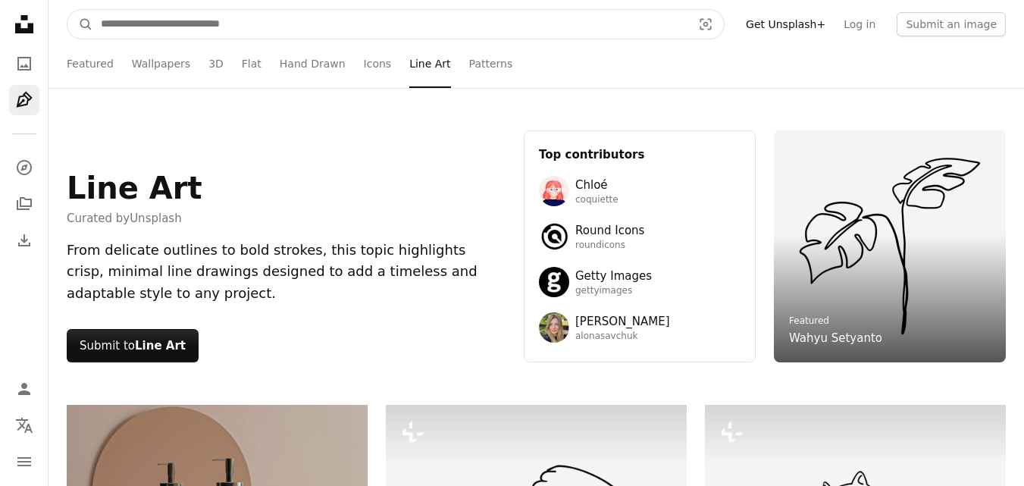
click at [253, 33] on input "Find visuals sitewide" at bounding box center [390, 24] width 594 height 29
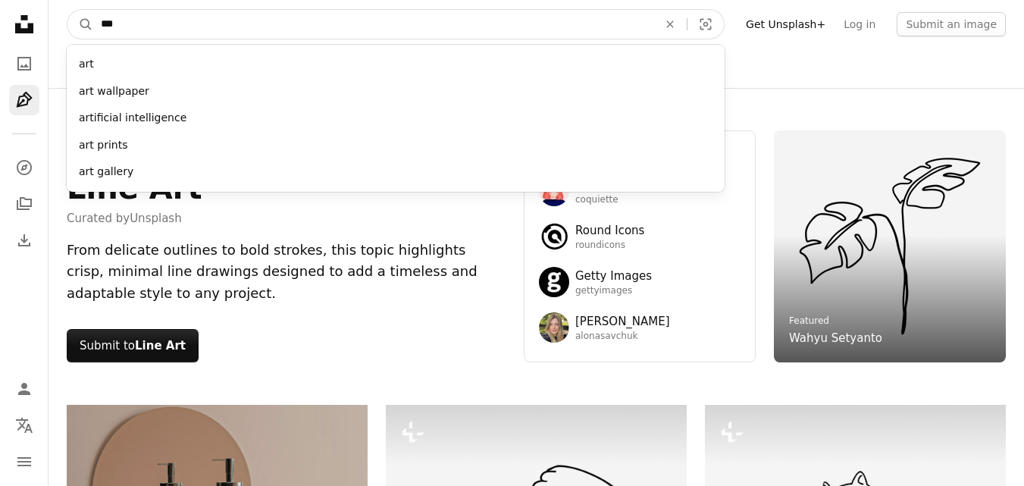
type input "***"
click at [67, 10] on button "A magnifying glass" at bounding box center [80, 24] width 26 height 29
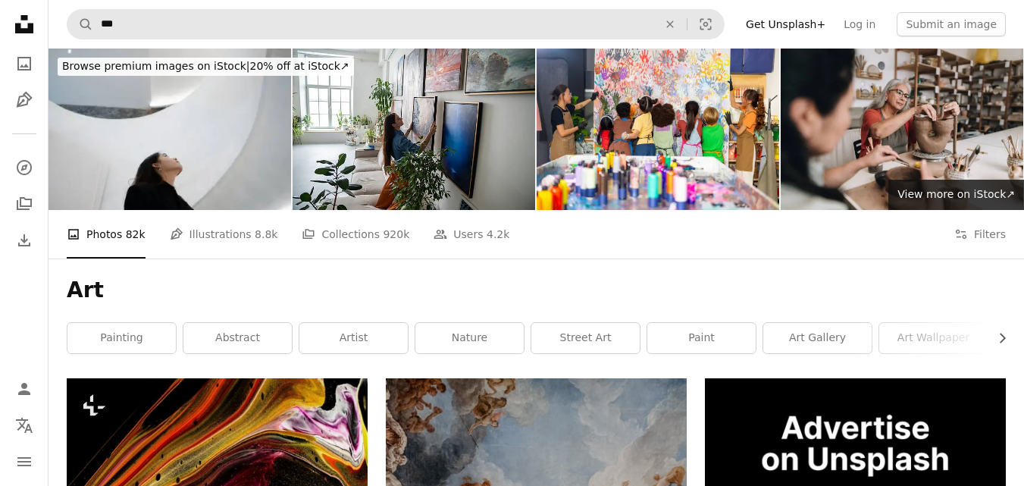
click at [271, 9] on form "A magnifying glass *** An X shape Visual search" at bounding box center [396, 24] width 658 height 30
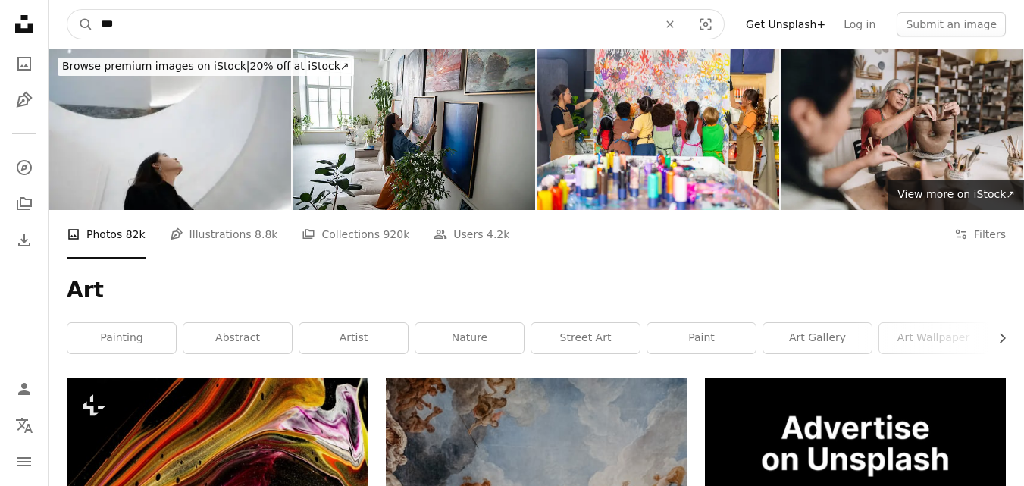
click at [261, 22] on input "***" at bounding box center [373, 24] width 560 height 29
type input "**********"
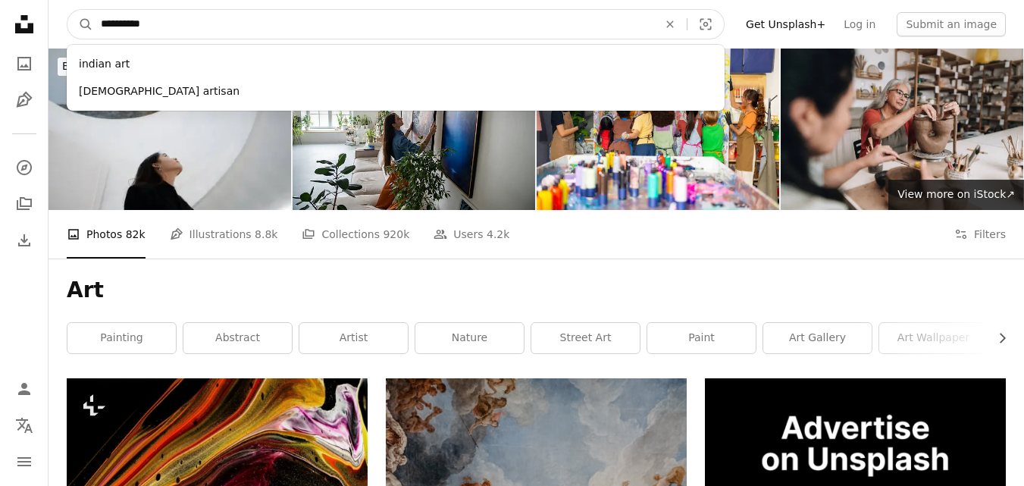
click button "A magnifying glass" at bounding box center [80, 24] width 26 height 29
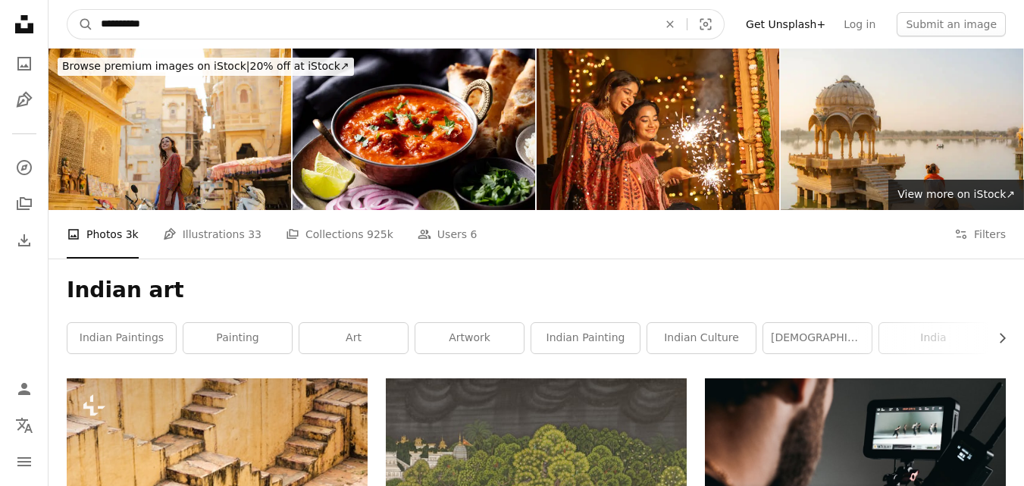
click at [212, 16] on input "**********" at bounding box center [373, 24] width 560 height 29
type input "**********"
click at [67, 10] on button "A magnifying glass" at bounding box center [80, 24] width 26 height 29
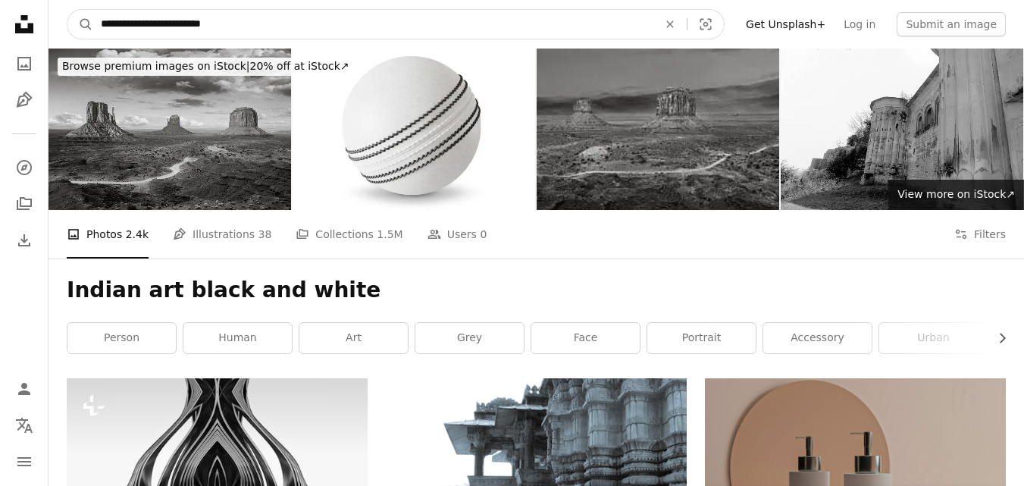
click at [297, 15] on input "**********" at bounding box center [373, 24] width 560 height 29
click at [687, 29] on icon "An X shape" at bounding box center [669, 24] width 33 height 12
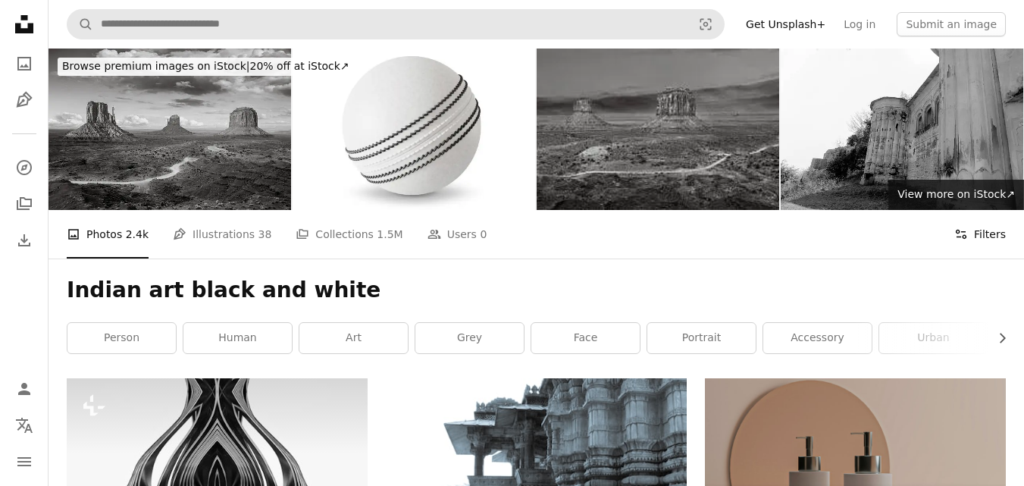
click at [996, 230] on button "Filters Filters" at bounding box center [980, 234] width 52 height 48
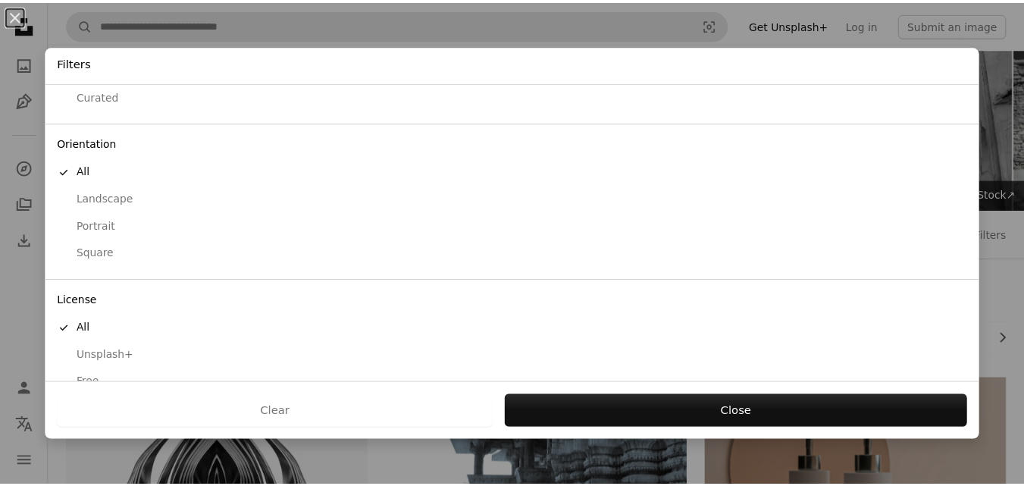
scroll to position [116, 0]
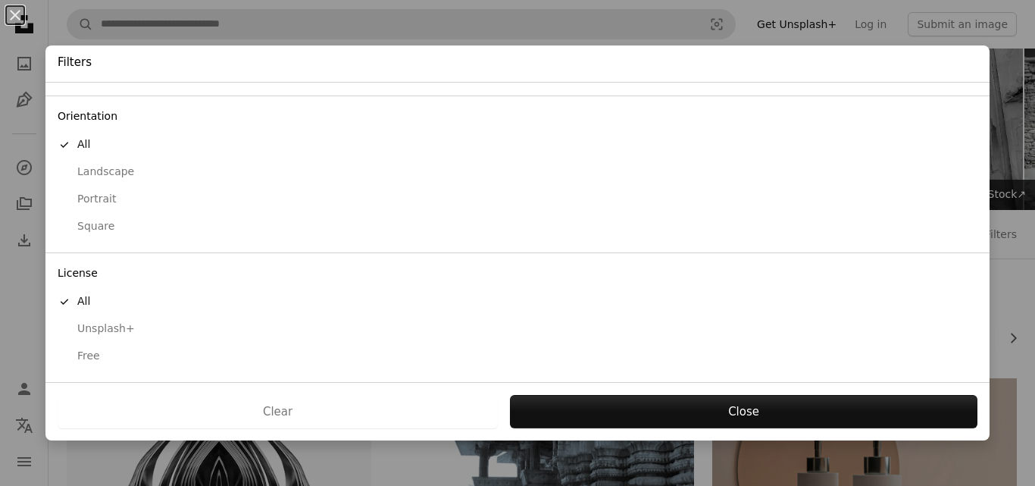
click at [102, 325] on div "Unsplash+" at bounding box center [518, 328] width 920 height 15
click at [83, 302] on div "All" at bounding box center [518, 301] width 920 height 15
click at [111, 324] on div "Unsplash+" at bounding box center [518, 328] width 920 height 15
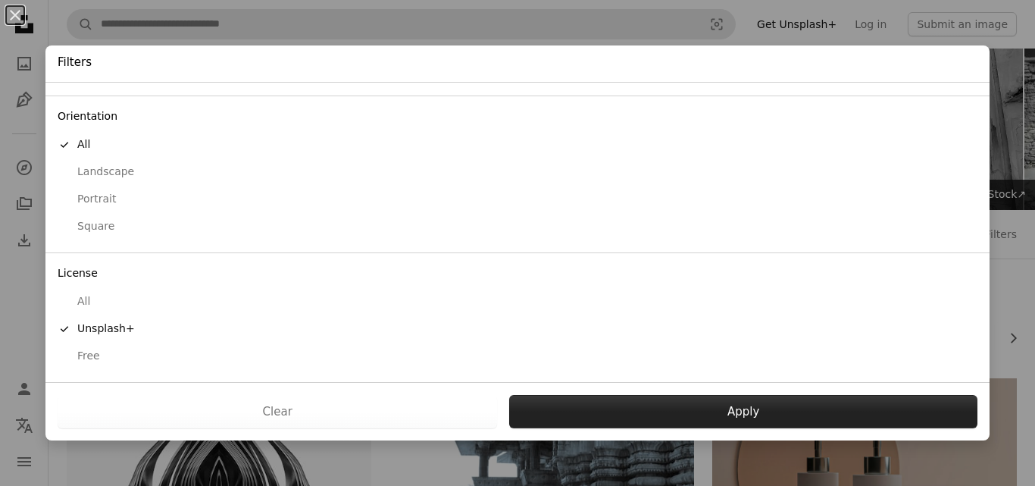
click at [773, 409] on button "Apply" at bounding box center [743, 411] width 468 height 33
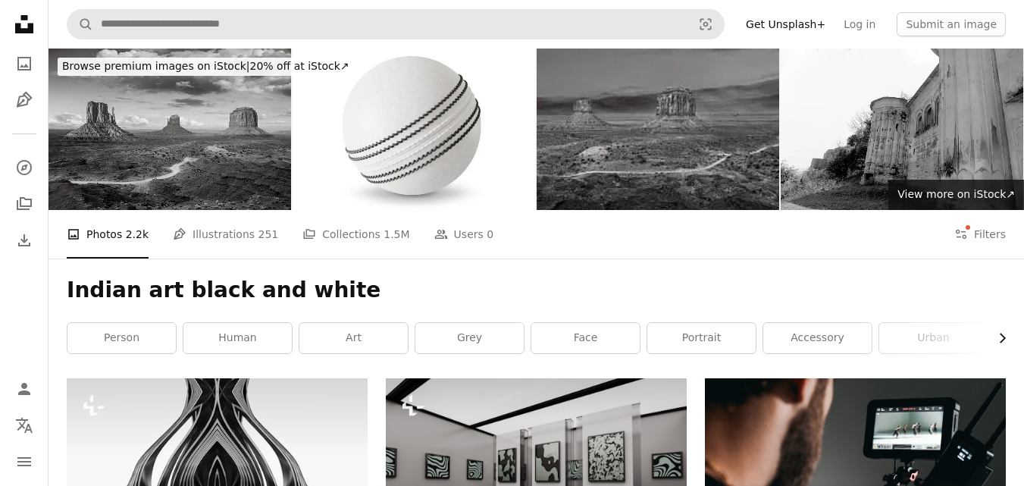
click at [999, 335] on icon "Chevron right" at bounding box center [1001, 337] width 15 height 15
click at [1002, 339] on icon "Chevron right" at bounding box center [1001, 337] width 15 height 15
click at [715, 331] on link "building" at bounding box center [719, 338] width 108 height 30
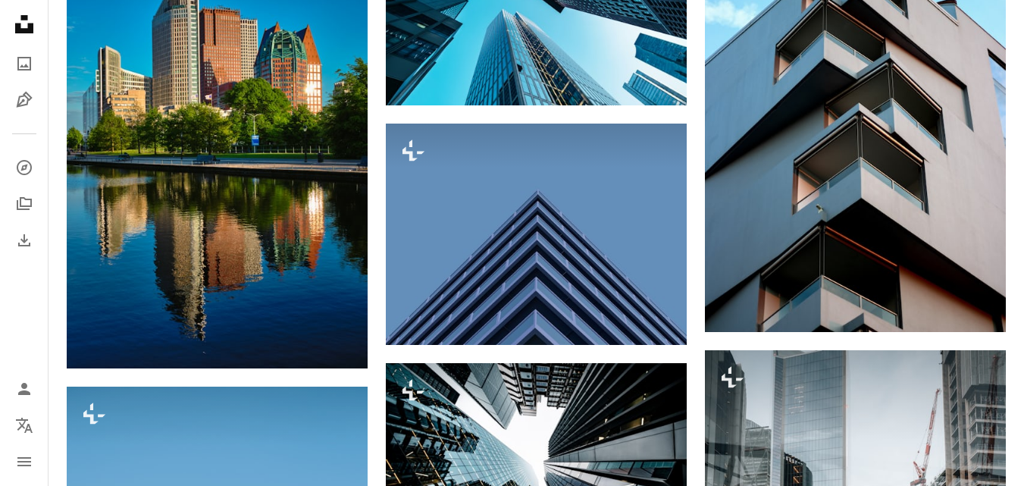
scroll to position [1677, 0]
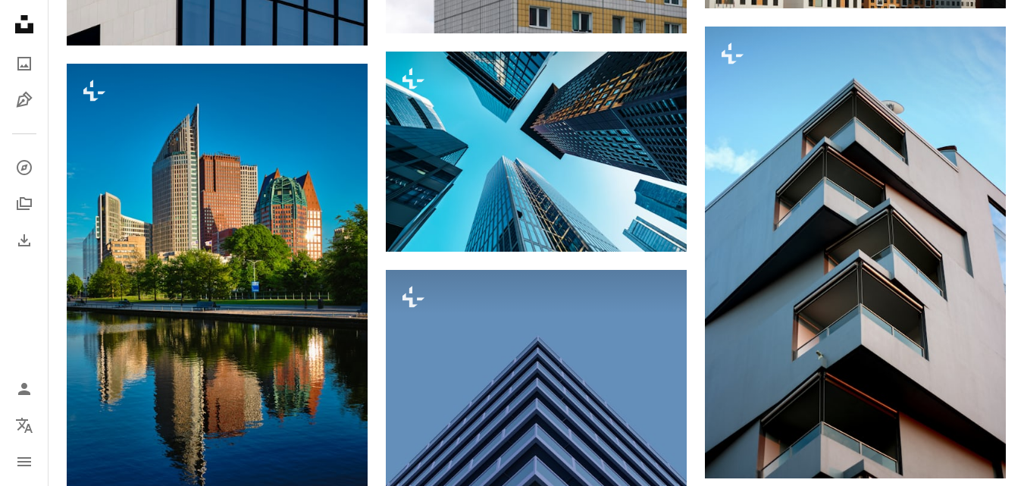
drag, startPoint x: 1022, startPoint y: 266, endPoint x: 1025, endPoint y: 298, distance: 32.0
click at [1023, 298] on html "Unsplash logo Unsplash Home A photo Pen Tool A compass A stack of folders Downl…" at bounding box center [512, 163] width 1024 height 3680
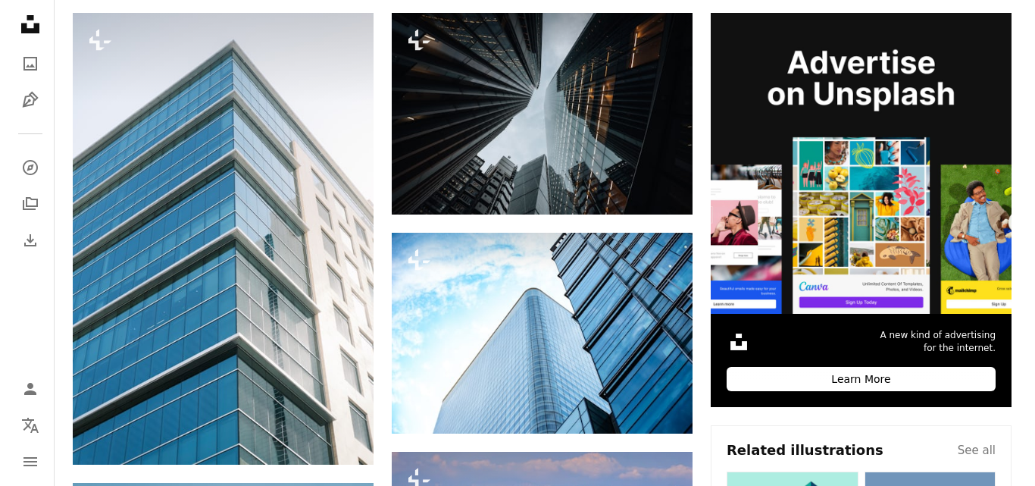
scroll to position [0, 0]
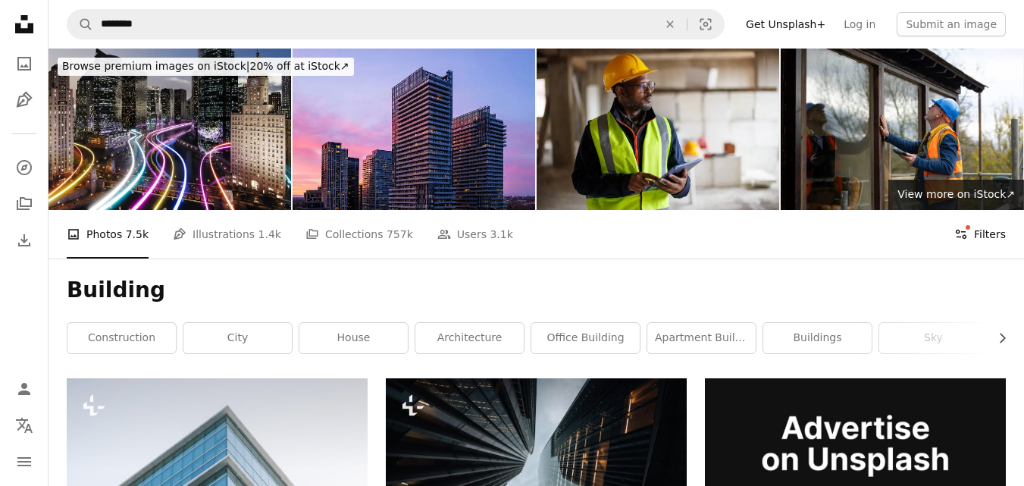
click at [983, 239] on button "Filters Filters" at bounding box center [980, 234] width 52 height 48
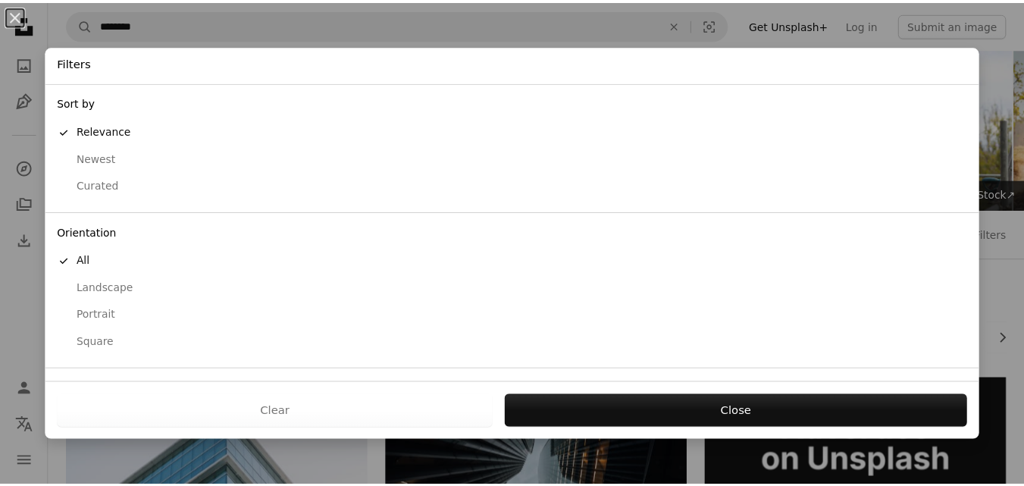
scroll to position [116, 0]
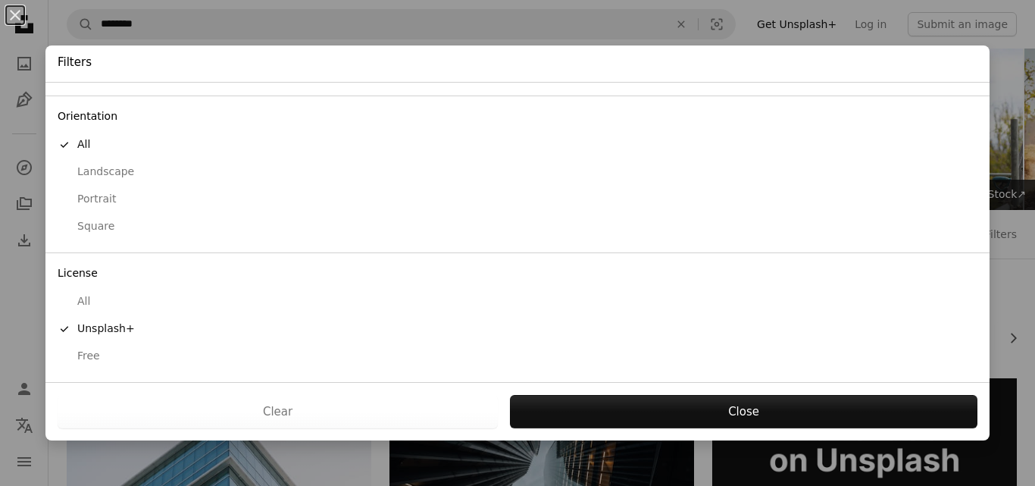
click at [85, 354] on div "Free" at bounding box center [518, 356] width 920 height 15
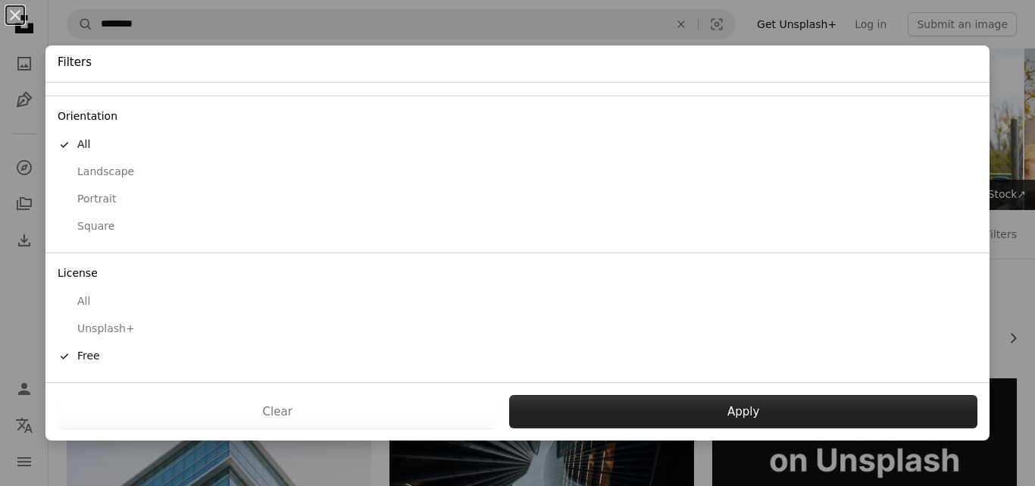
click at [607, 423] on button "Apply" at bounding box center [743, 411] width 468 height 33
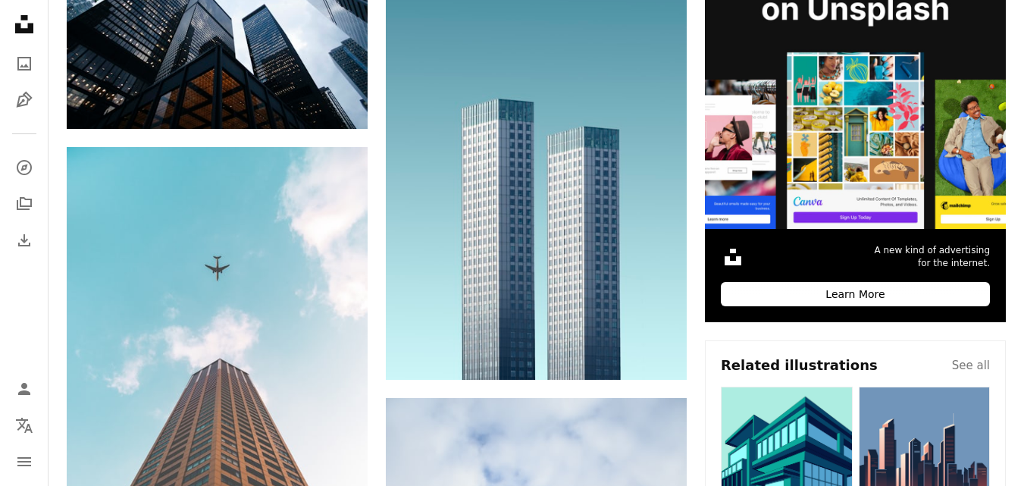
scroll to position [443, 0]
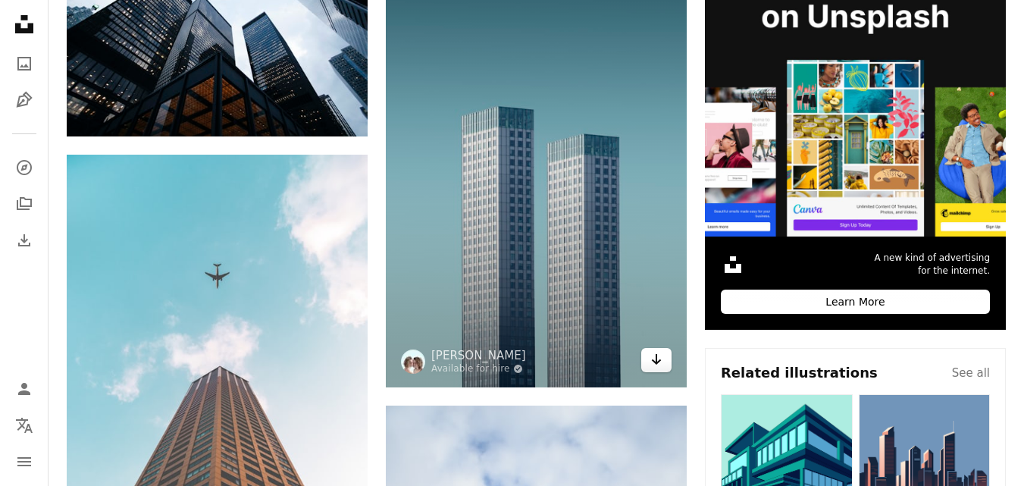
click at [660, 364] on icon "Arrow pointing down" at bounding box center [656, 359] width 12 height 18
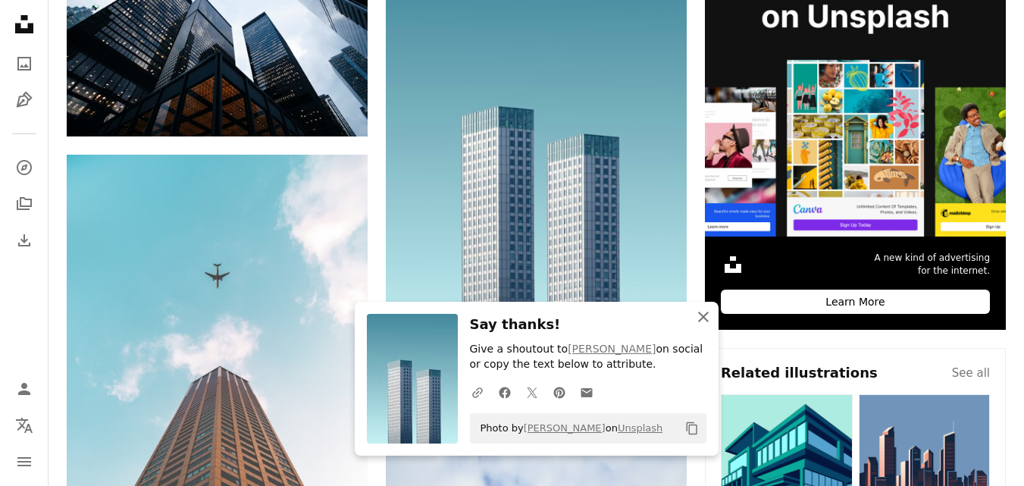
click at [699, 317] on icon "An X shape" at bounding box center [703, 317] width 18 height 18
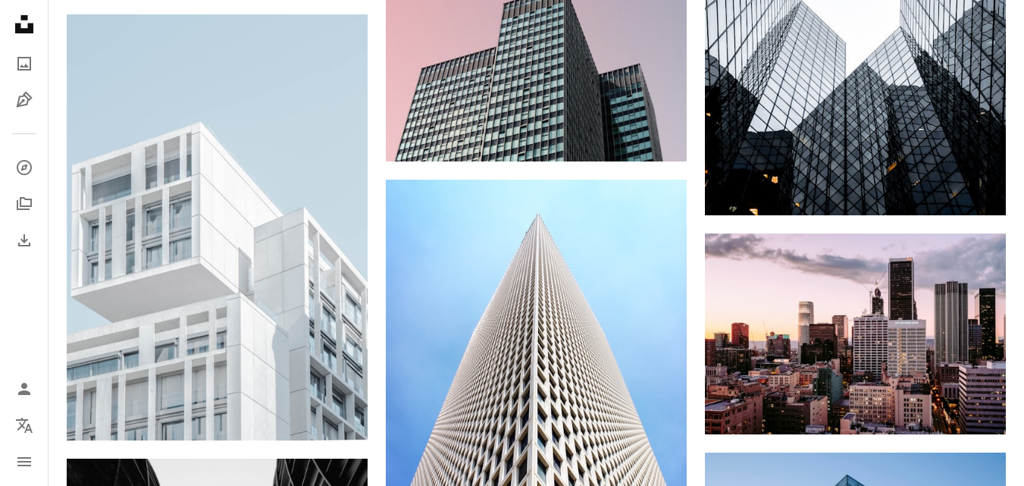
scroll to position [1342, 0]
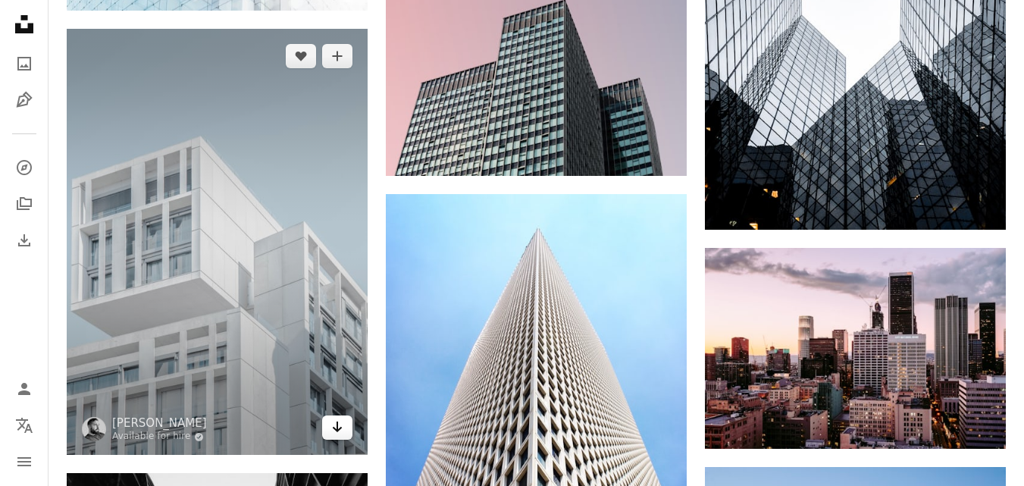
click at [343, 429] on link "Arrow pointing down" at bounding box center [337, 427] width 30 height 24
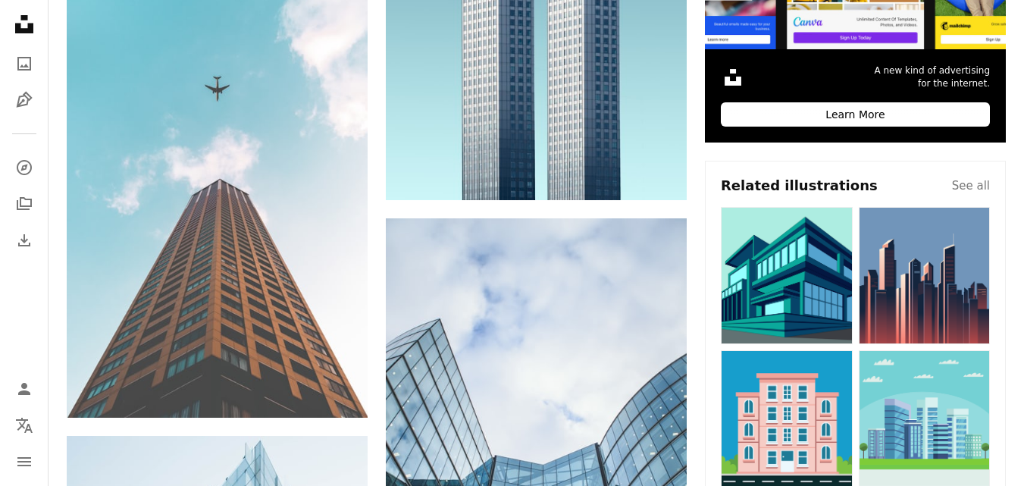
scroll to position [0, 0]
